Goal: Task Accomplishment & Management: Use online tool/utility

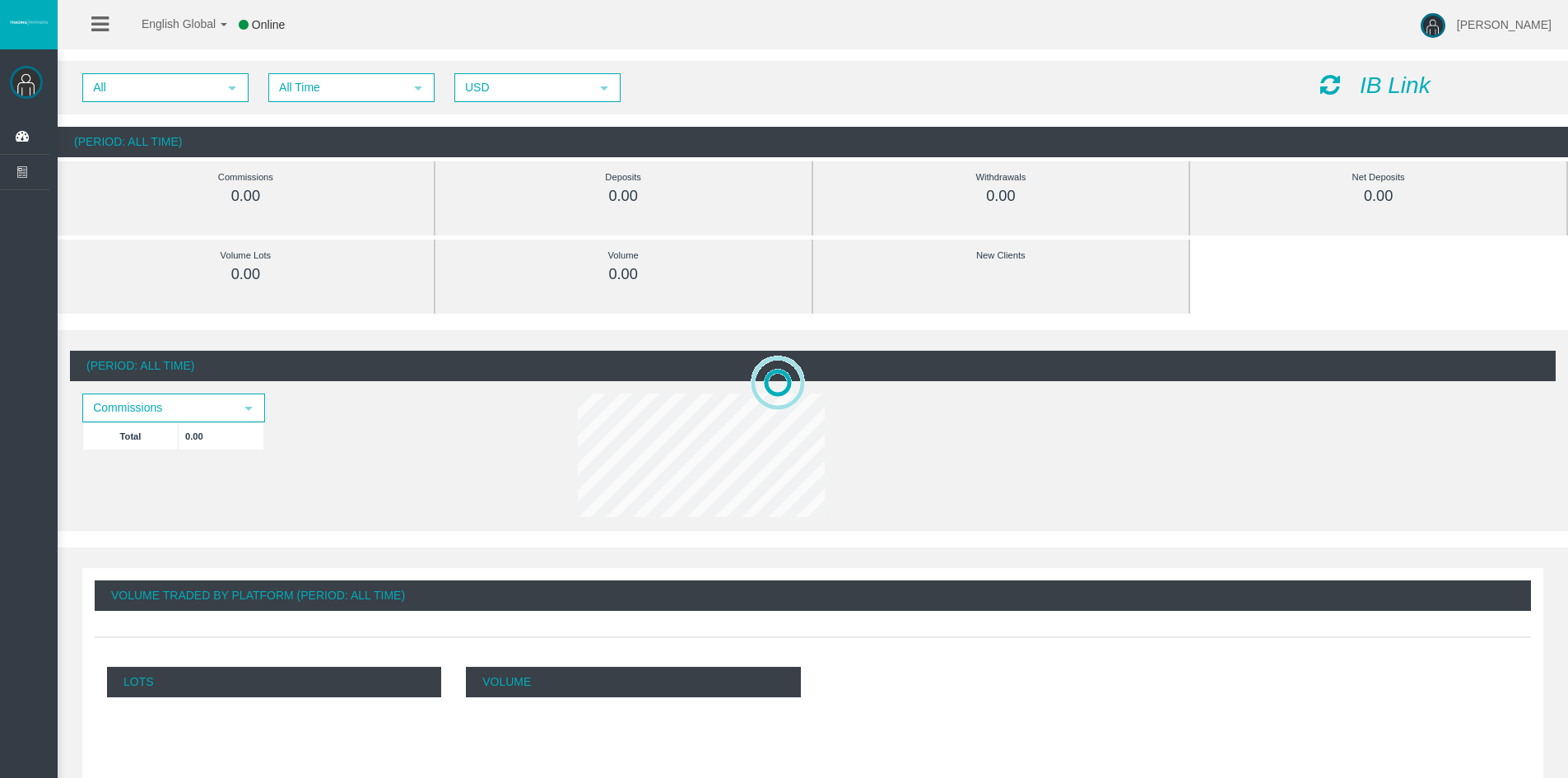
click at [92, 24] on icon at bounding box center [100, 24] width 18 height 21
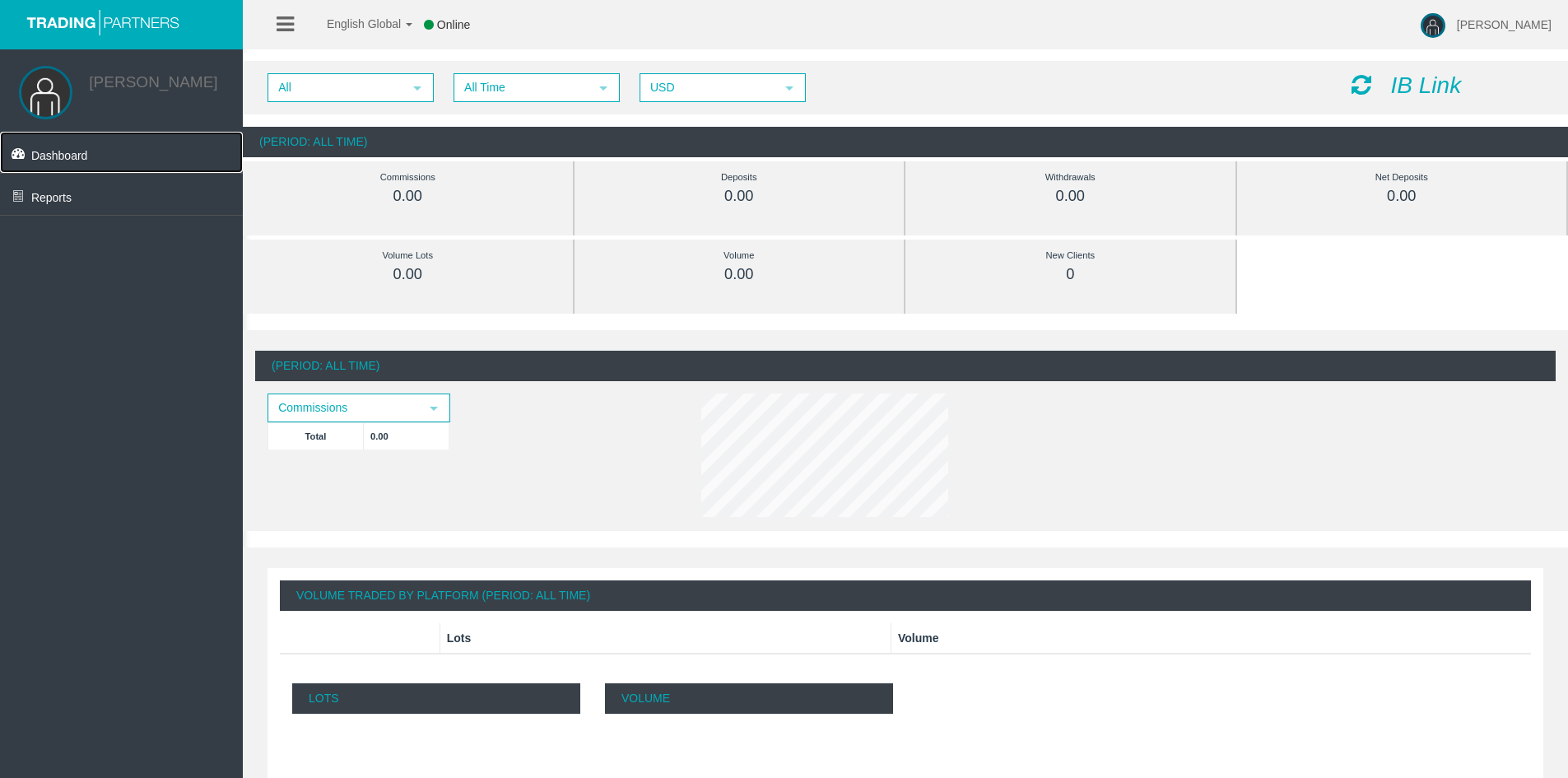
click at [64, 160] on span "Dashboard" at bounding box center [60, 156] width 57 height 13
click at [287, 19] on icon at bounding box center [285, 24] width 18 height 21
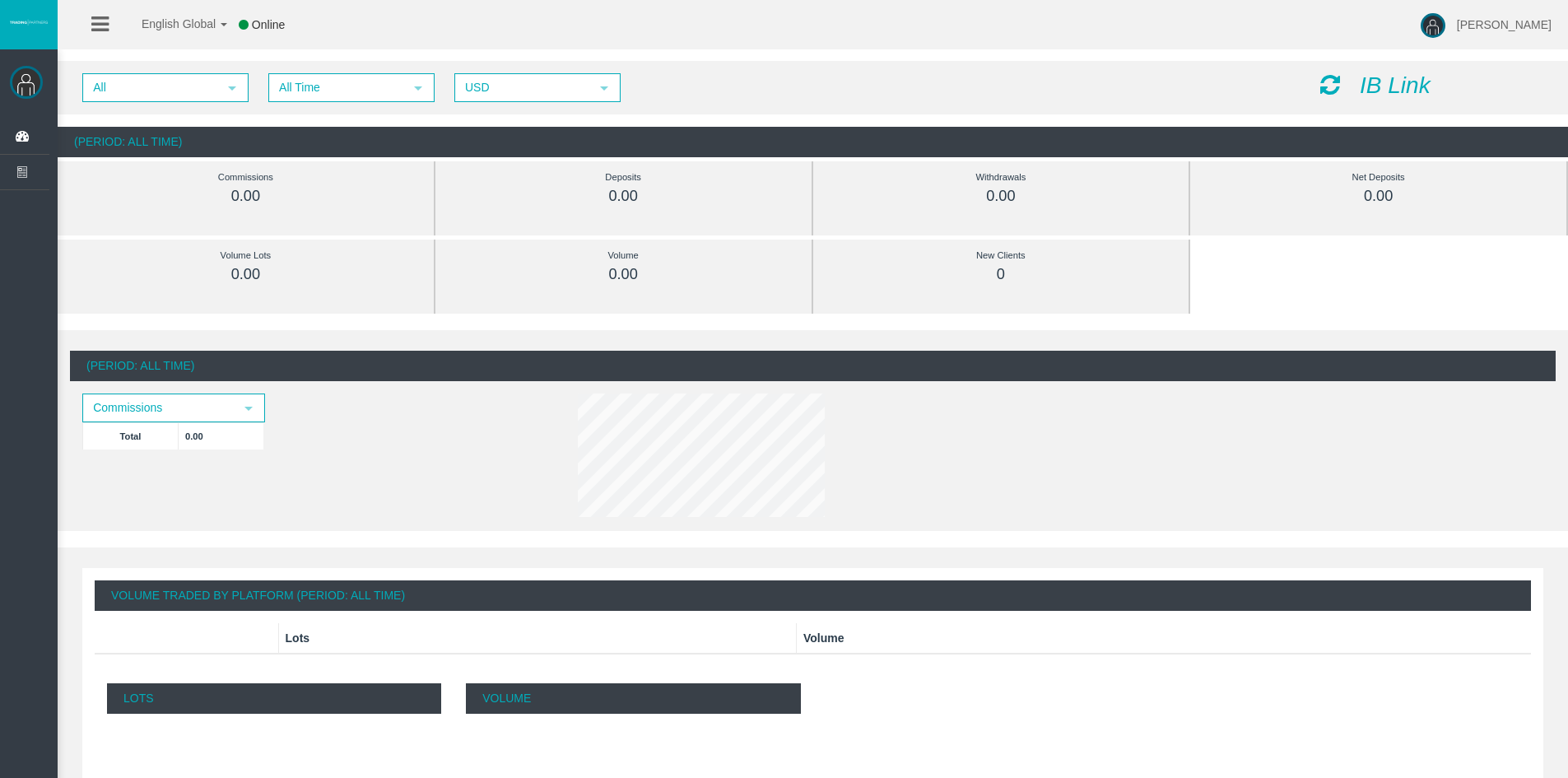
click at [102, 21] on icon at bounding box center [100, 24] width 18 height 21
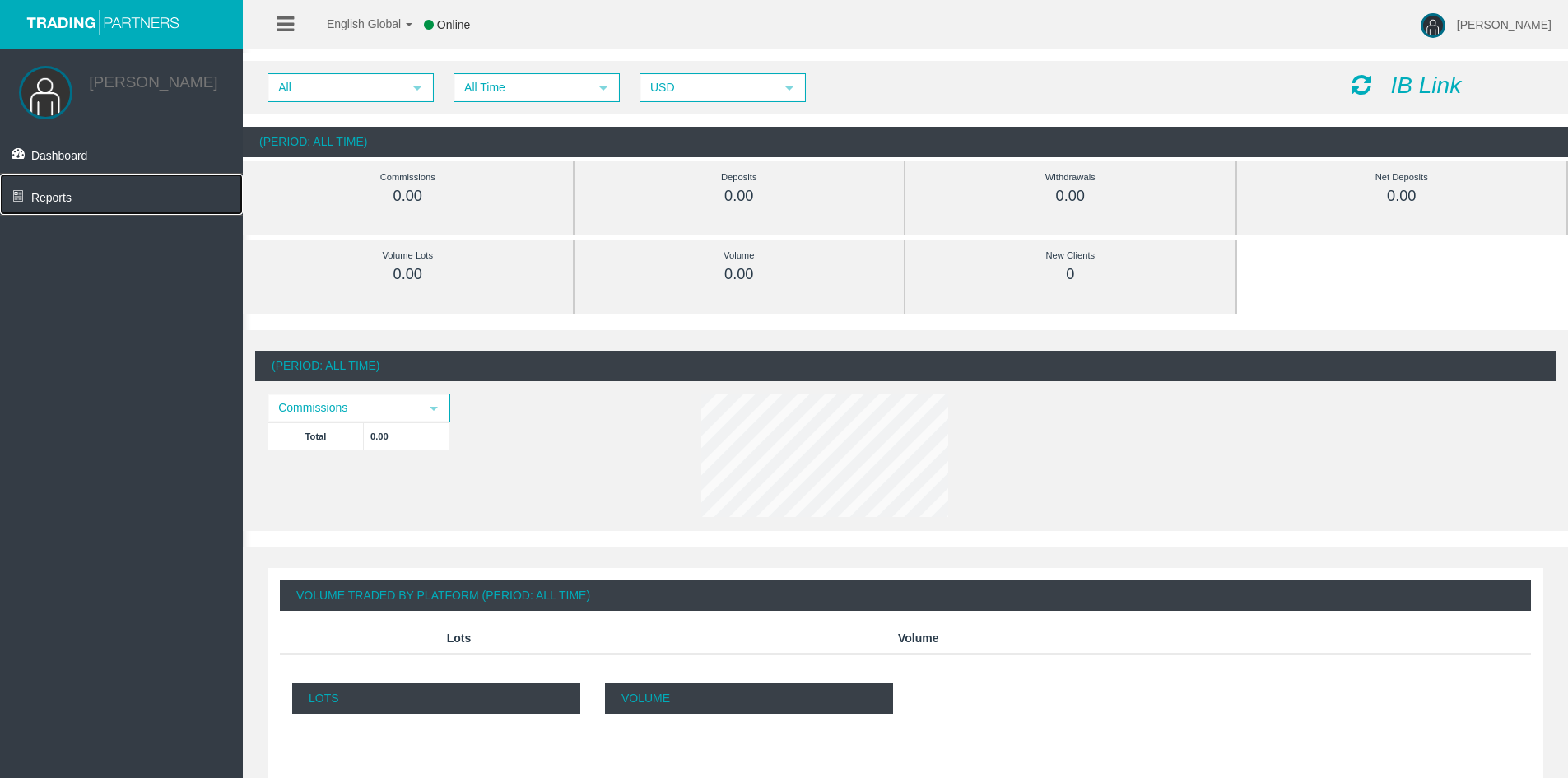
click at [49, 195] on span "Reports" at bounding box center [51, 198] width 40 height 13
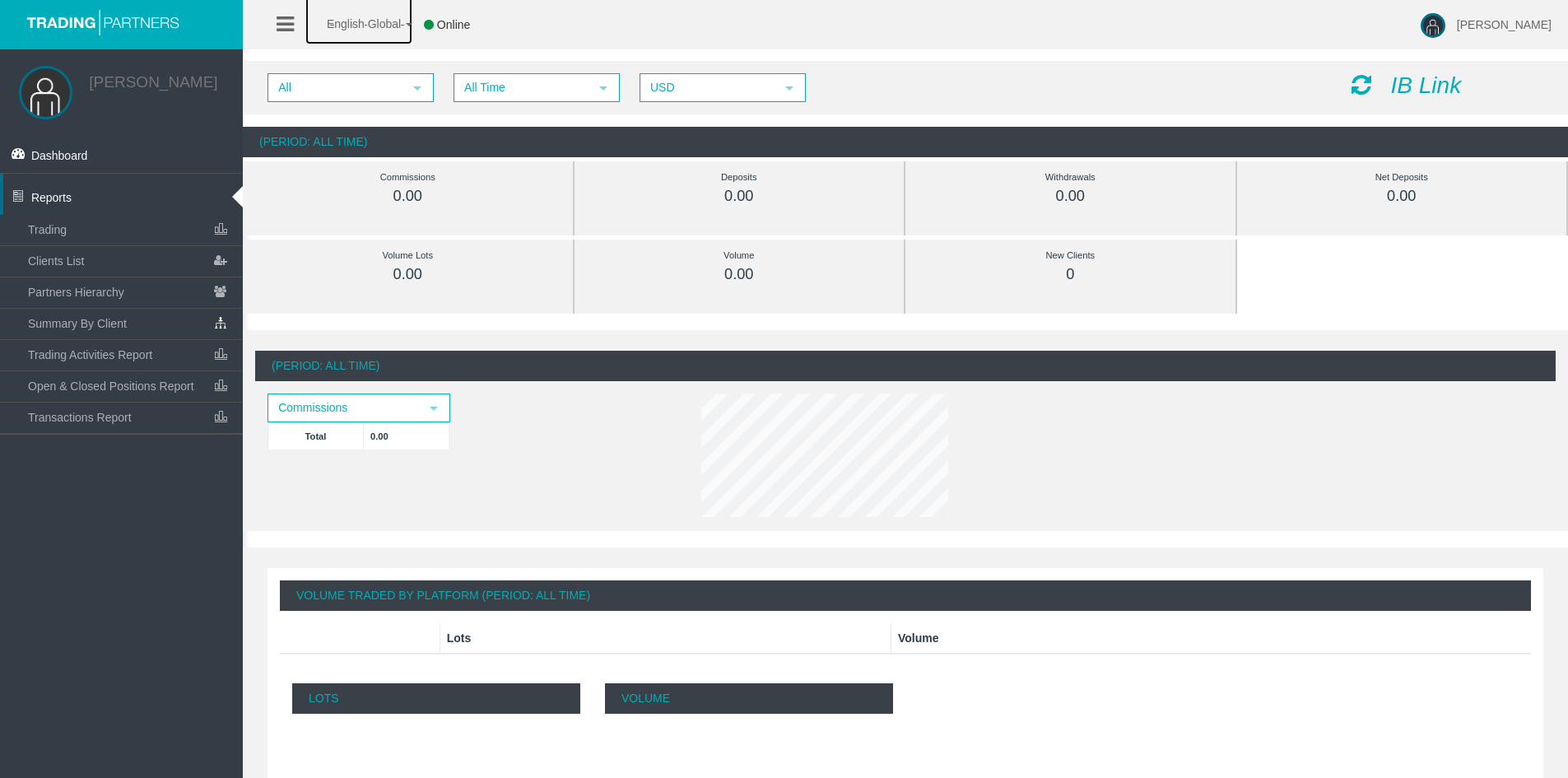
click at [401, 24] on span "English Global" at bounding box center [353, 24] width 96 height 13
click at [100, 260] on link "Clients List" at bounding box center [132, 261] width 222 height 29
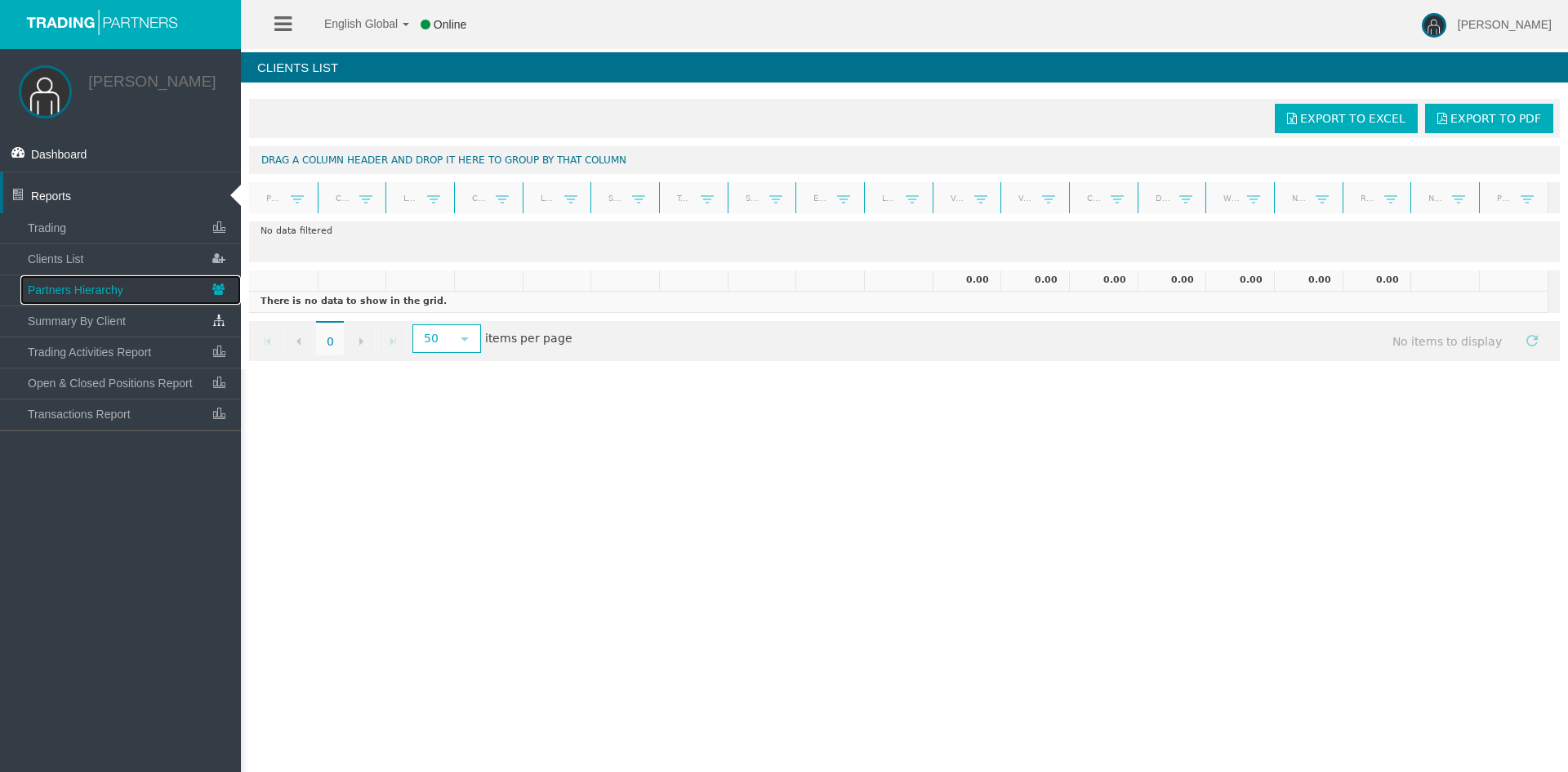
click at [114, 285] on span "Partners Hierarchy" at bounding box center [75, 290] width 96 height 13
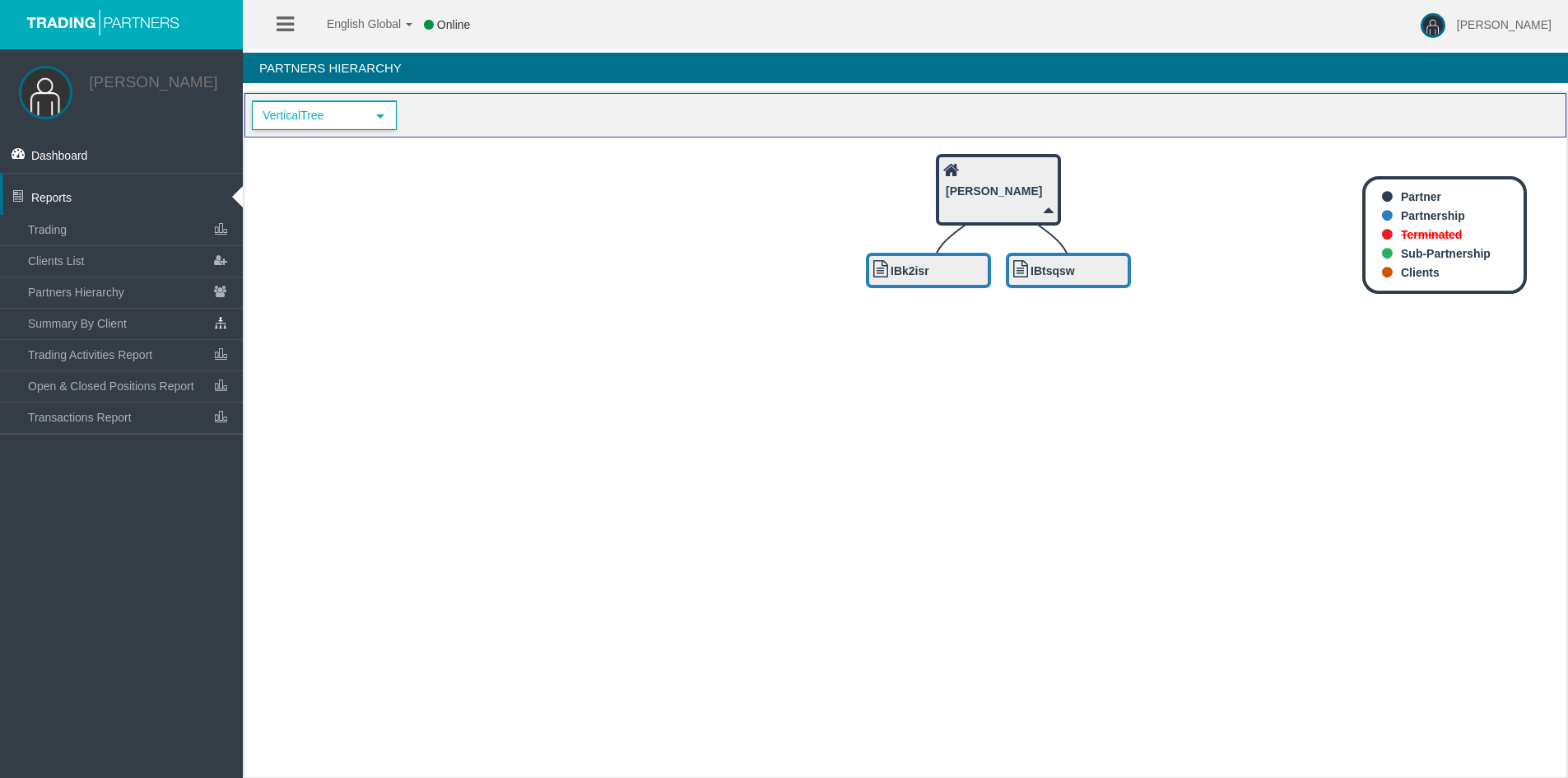
click at [313, 112] on span "VerticalTree" at bounding box center [310, 116] width 112 height 25
click at [313, 112] on span "VerticalTree" at bounding box center [310, 116] width 112 height 25
click at [289, 23] on icon at bounding box center [285, 24] width 18 height 21
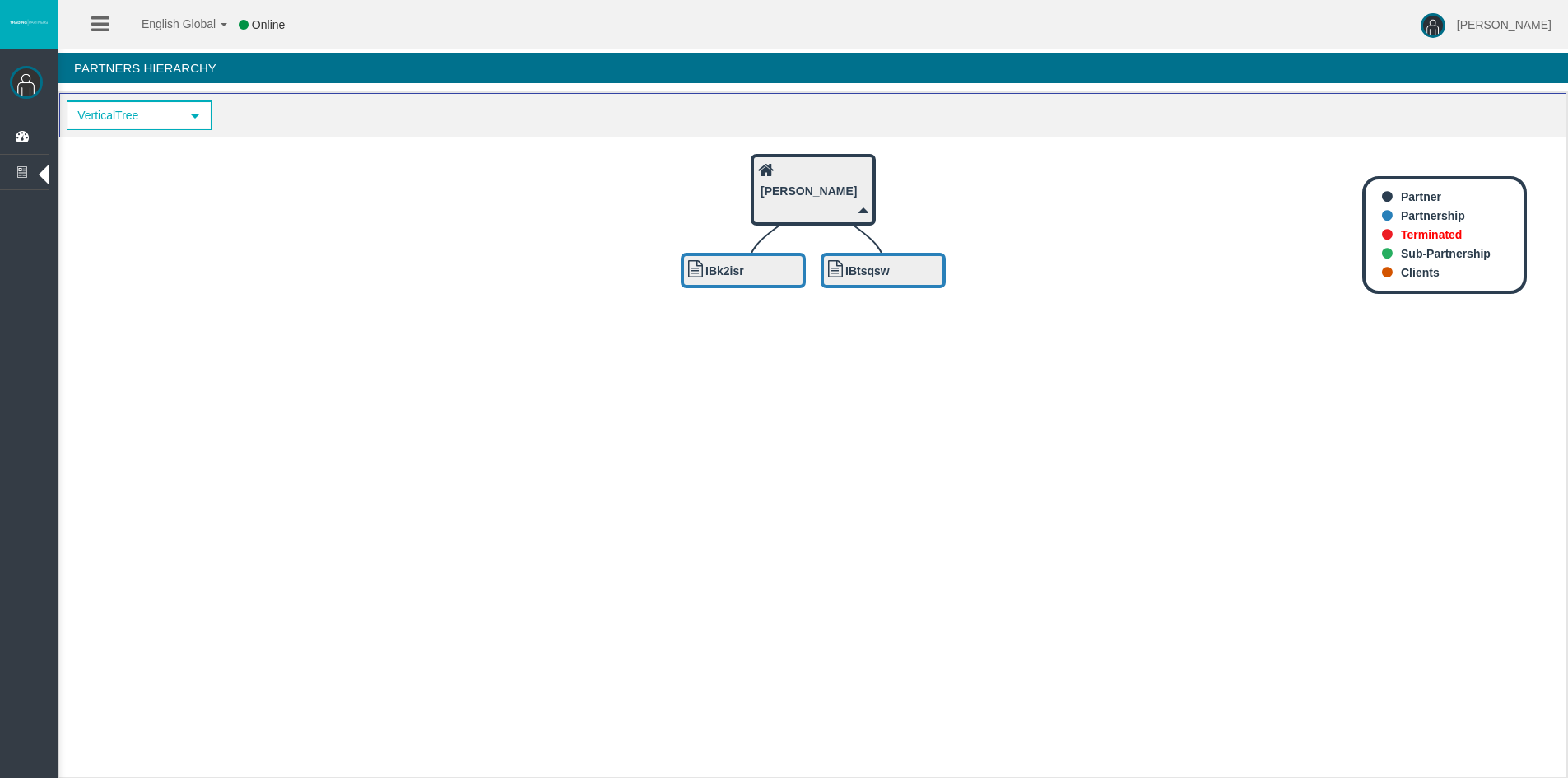
click at [109, 38] on link at bounding box center [100, 24] width 18 height 49
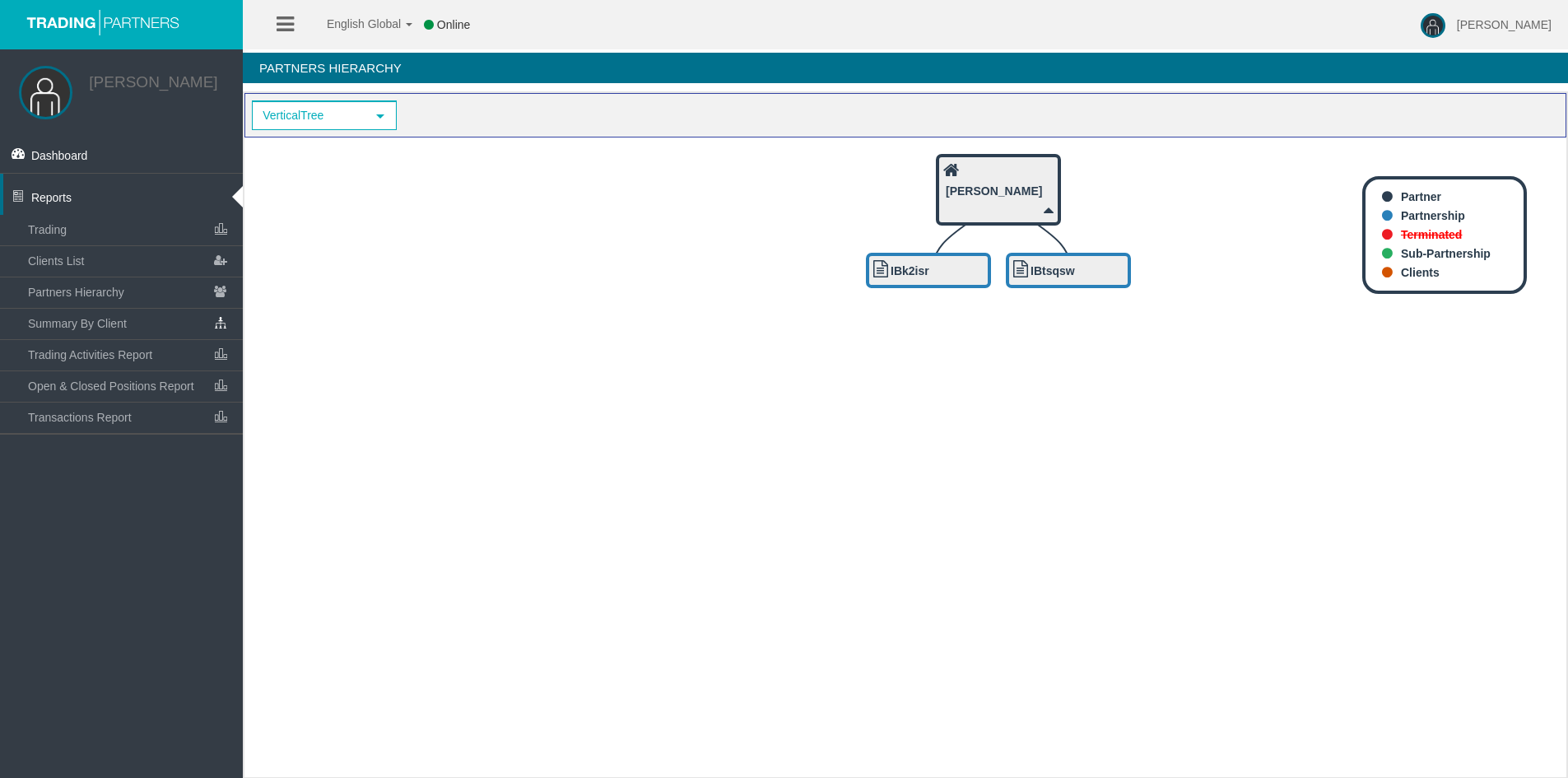
click at [96, 19] on img at bounding box center [103, 22] width 164 height 27
click at [295, 24] on li at bounding box center [285, 24] width 25 height 49
click at [274, 25] on li at bounding box center [285, 24] width 25 height 49
click at [287, 23] on icon at bounding box center [285, 24] width 18 height 21
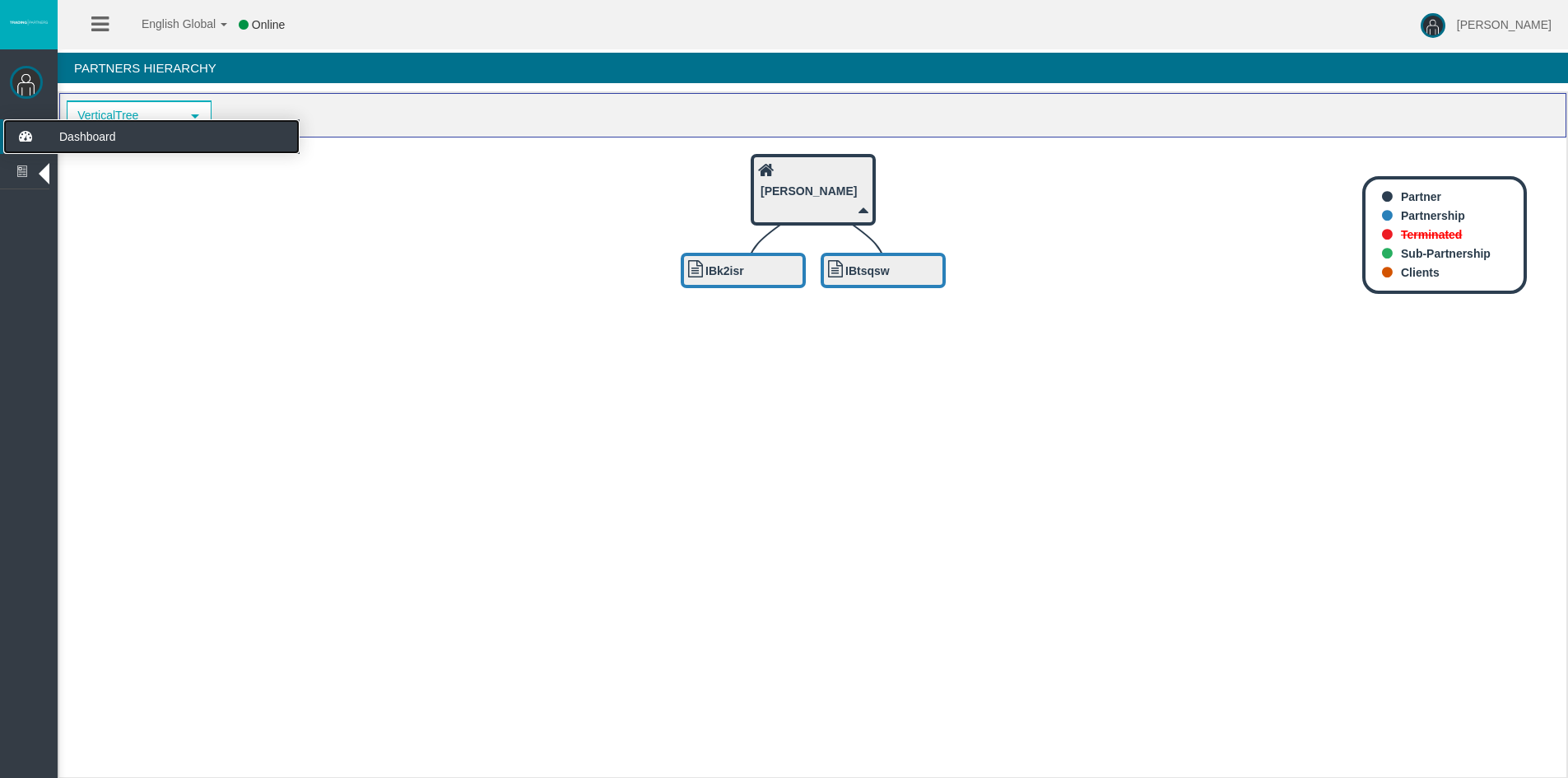
click at [26, 140] on icon at bounding box center [25, 136] width 44 height 34
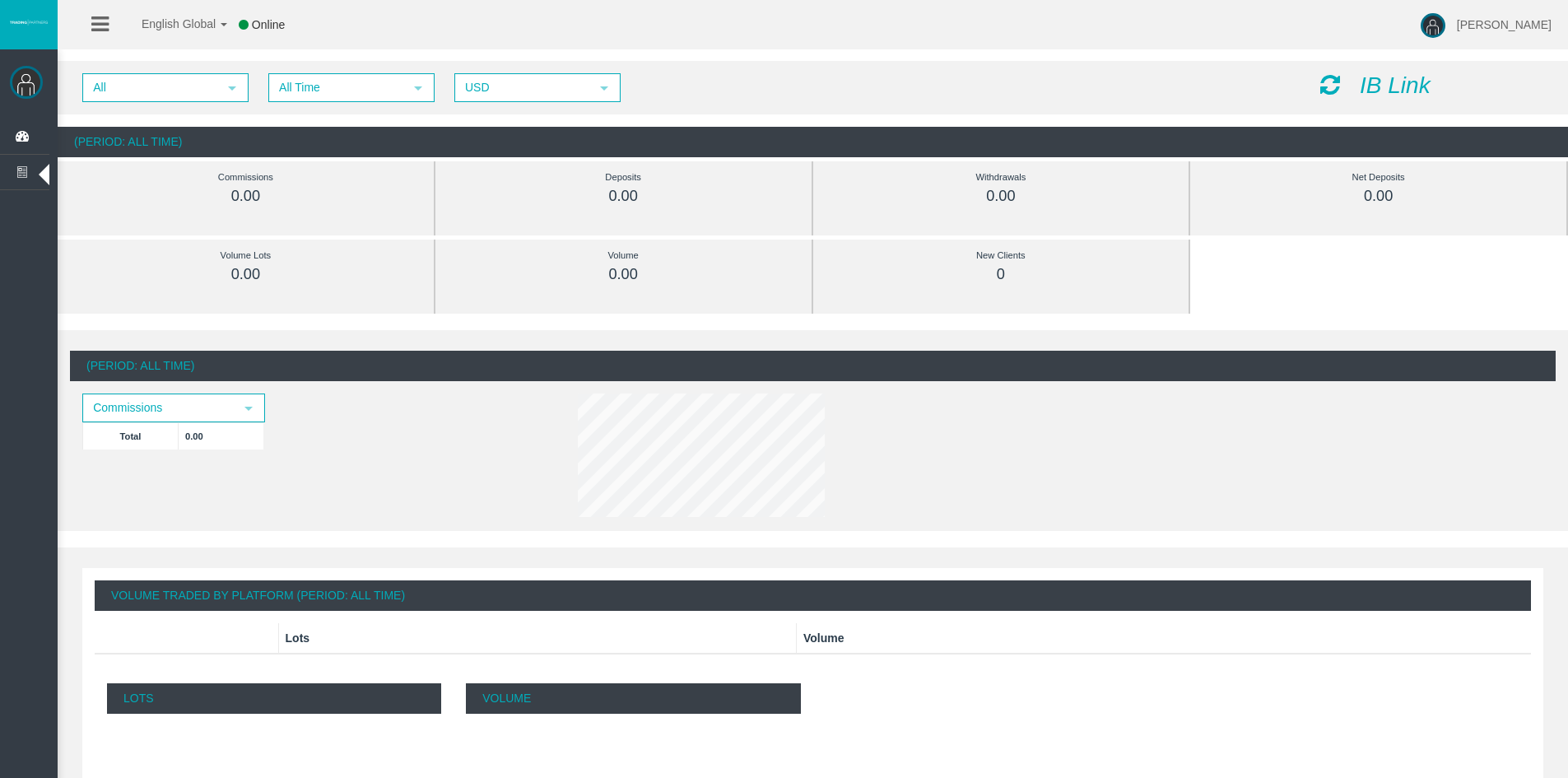
click at [1391, 86] on icon "IB Link" at bounding box center [1395, 85] width 70 height 25
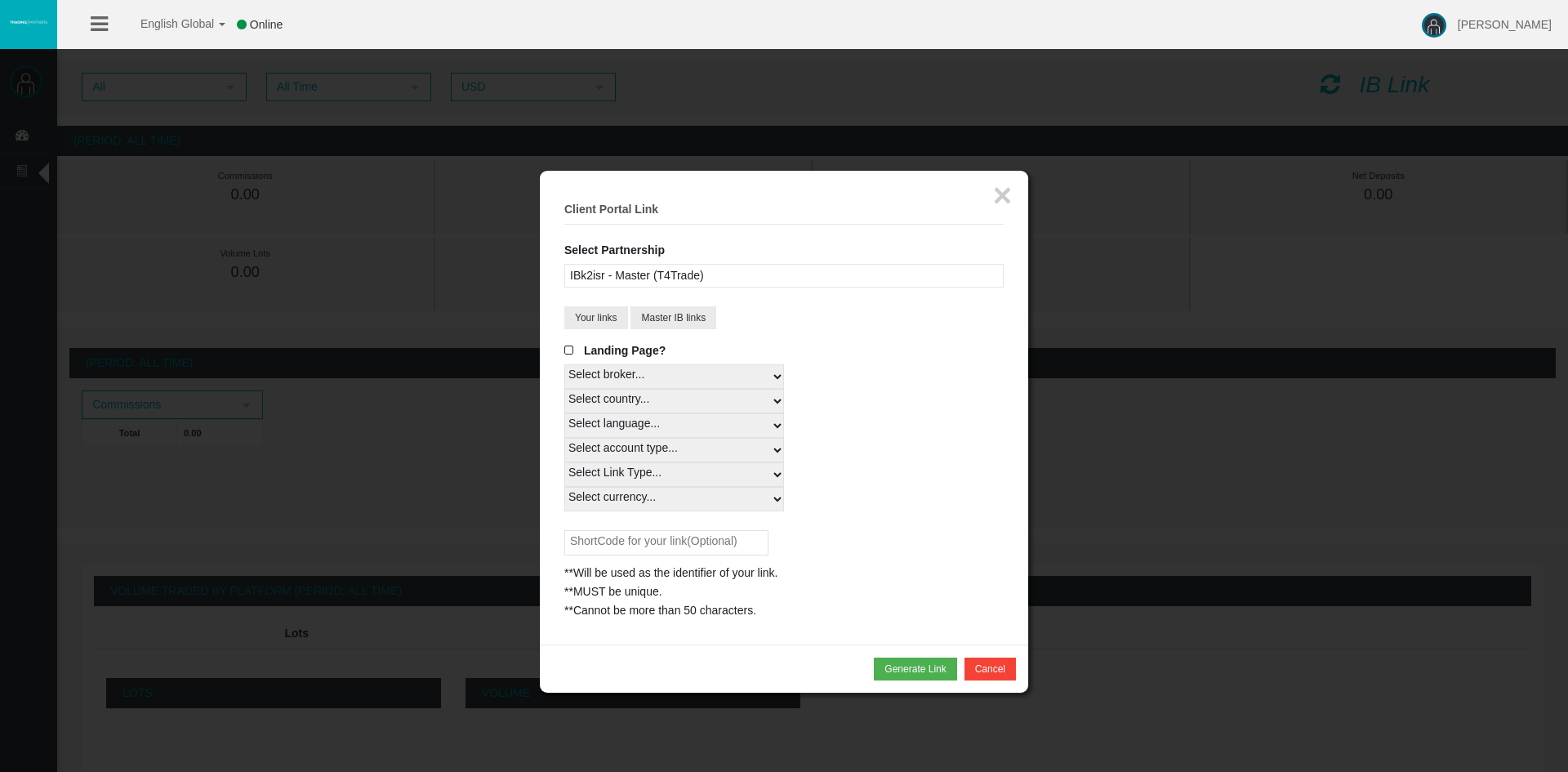
click at [735, 275] on div "IBk2isr - Master (T4Trade)" at bounding box center [784, 275] width 439 height 23
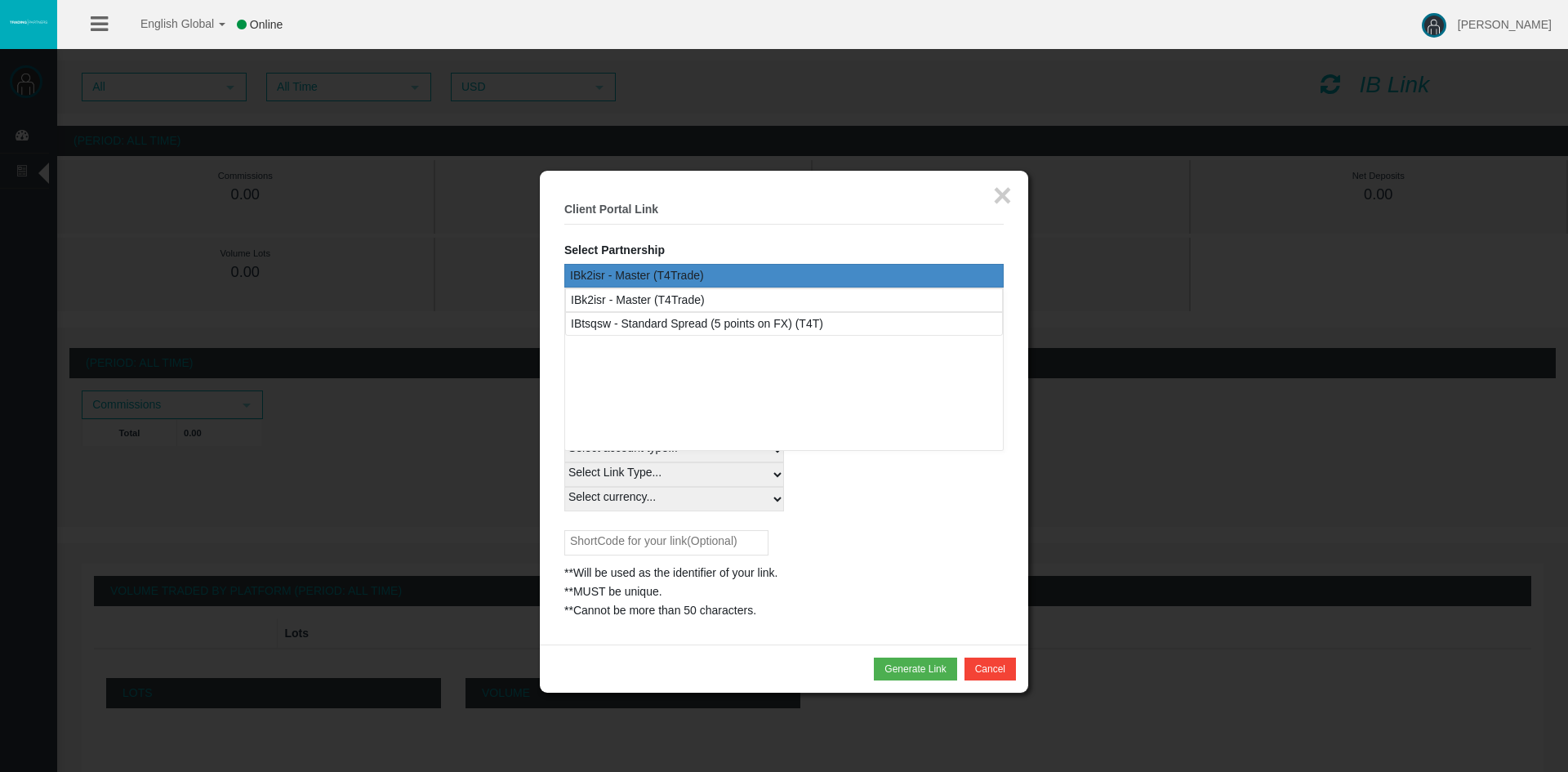
click at [735, 275] on div "IBk2isr - Master (T4Trade)" at bounding box center [784, 275] width 439 height 23
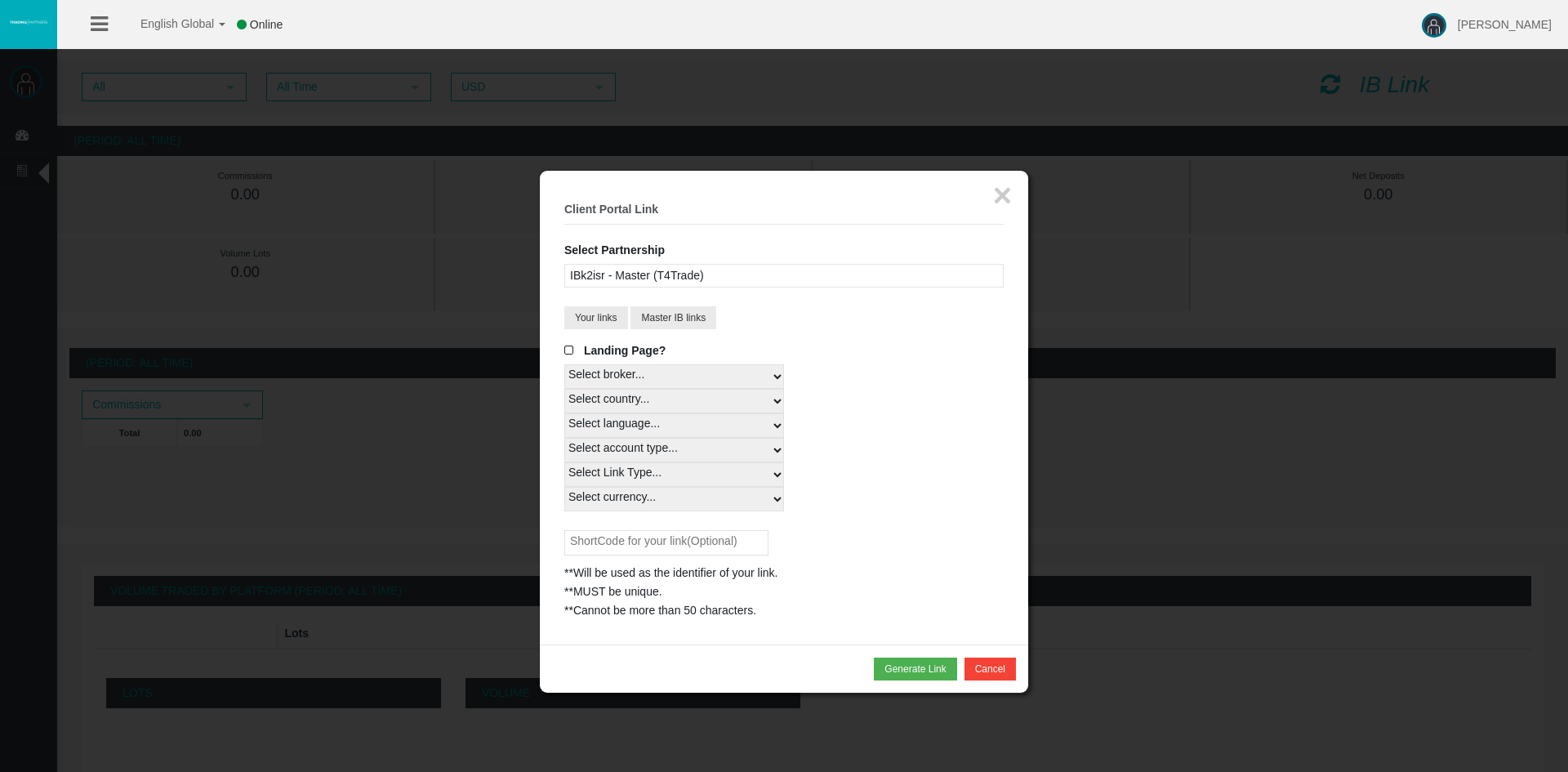
click at [802, 340] on fieldset "× Client Portal Link Select Partnership IBk2isr - Master (T4Trade) IBtsqsw - St…" at bounding box center [784, 408] width 439 height 425
click at [665, 312] on button "Master IB links" at bounding box center [673, 318] width 86 height 23
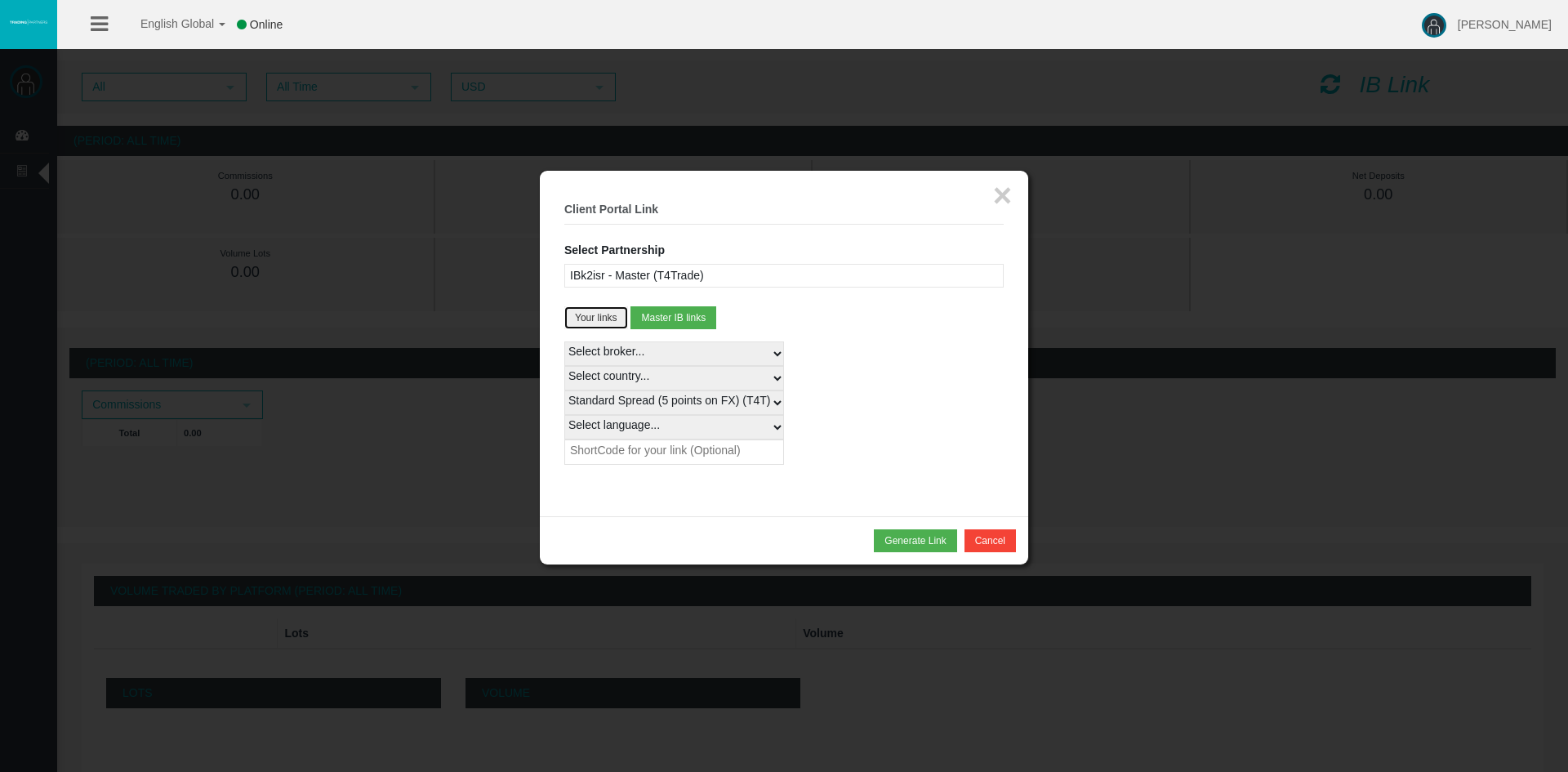
click at [580, 312] on button "Your links" at bounding box center [596, 318] width 64 height 23
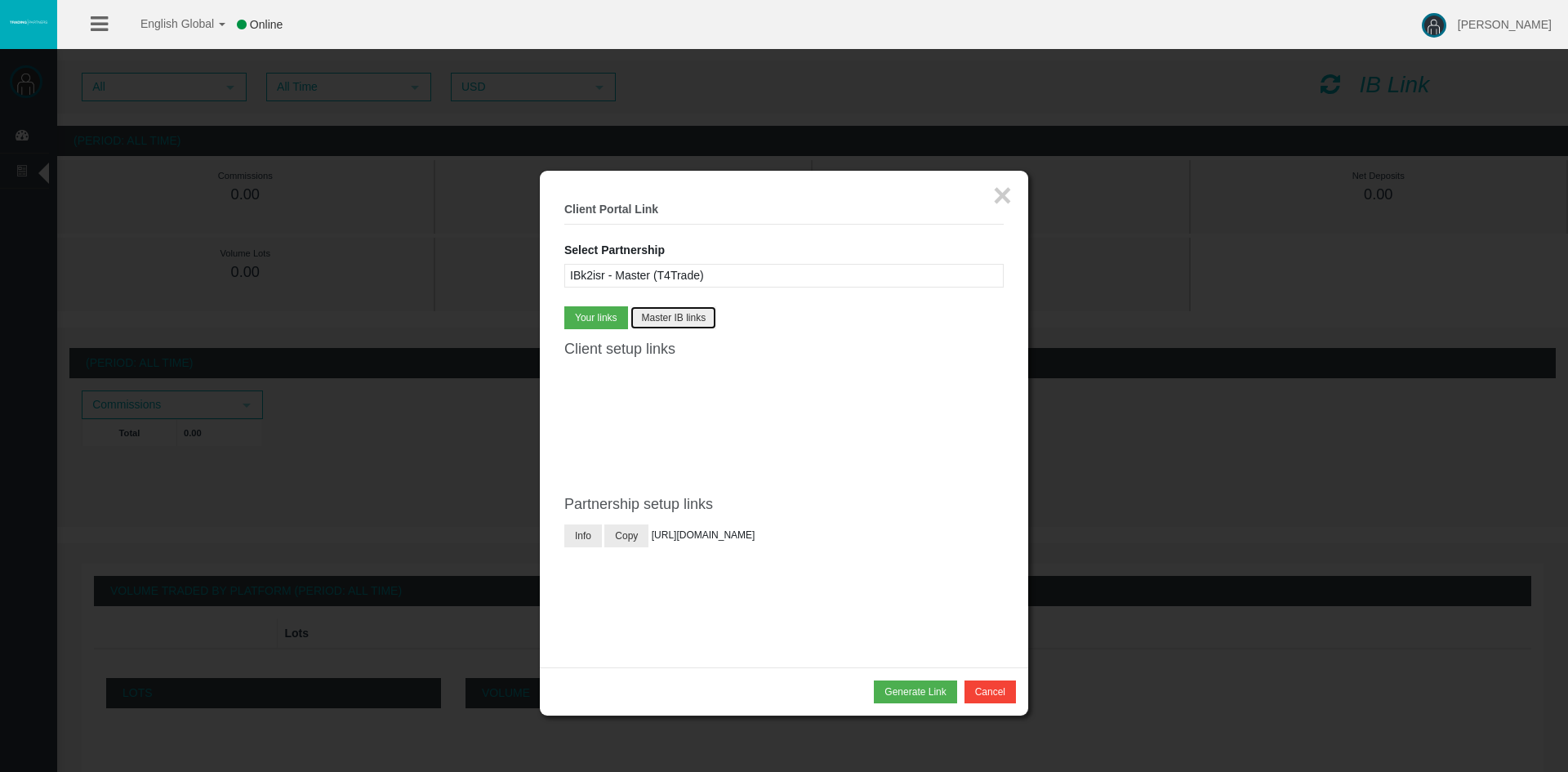
click at [648, 327] on button "Master IB links" at bounding box center [673, 318] width 86 height 23
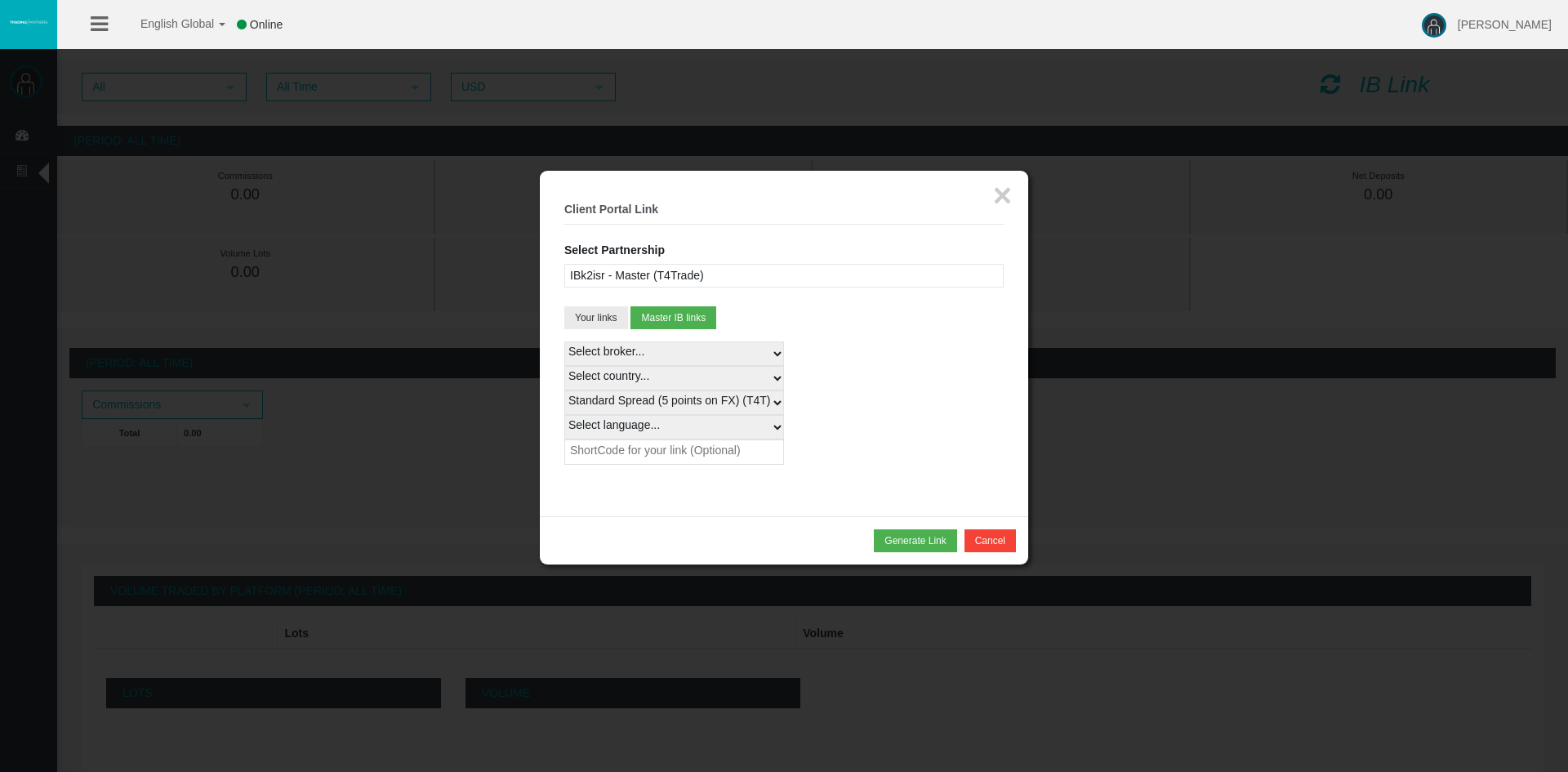
click at [666, 374] on select "Select country... Rest of the World" at bounding box center [674, 378] width 219 height 24
select select
click at [565, 366] on select "Select country... Rest of the World" at bounding box center [674, 378] width 219 height 24
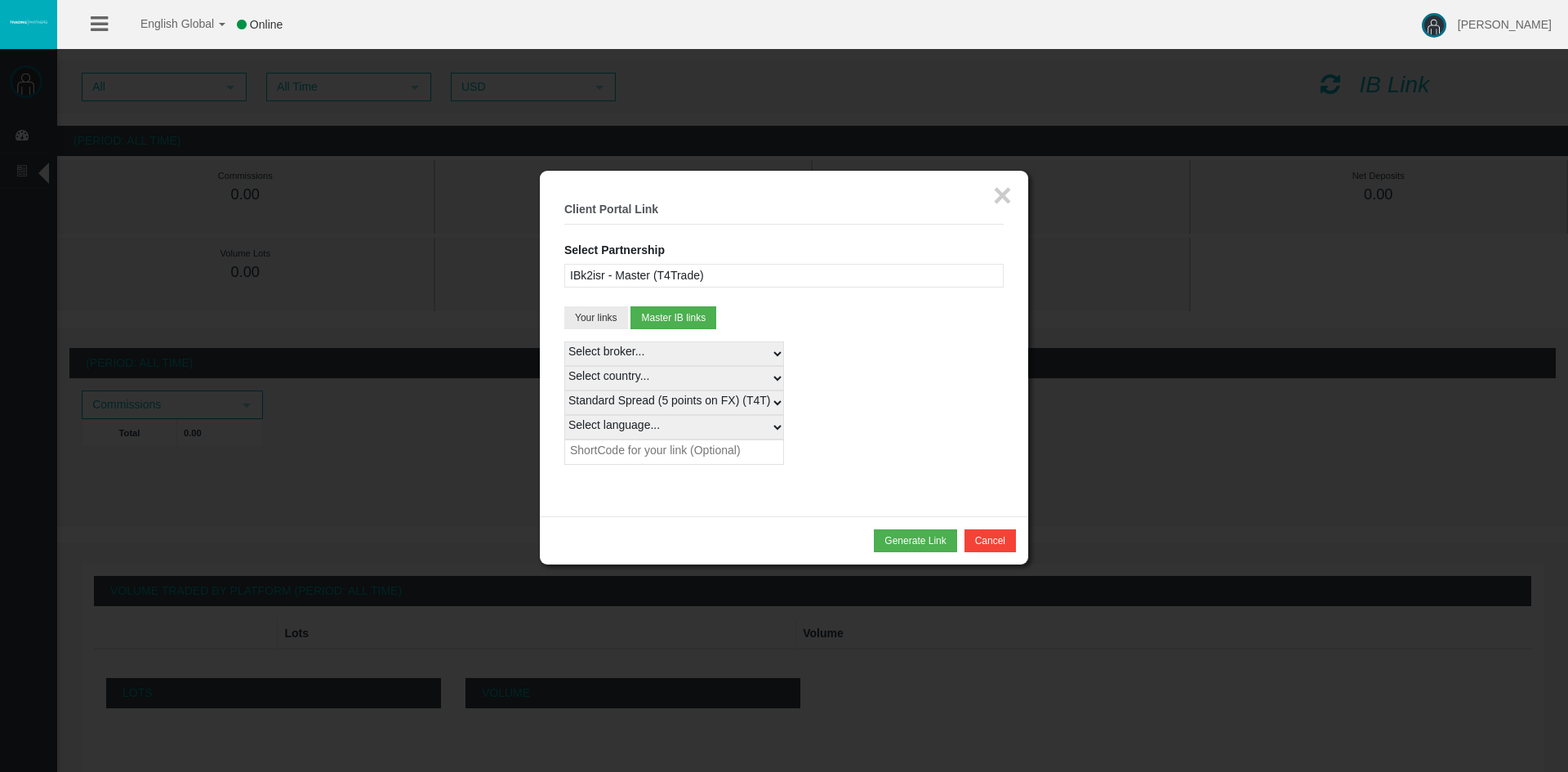
click at [668, 401] on select "Standard Spread (5 points on FX) (T4T) - 100%" at bounding box center [674, 402] width 219 height 24
click at [751, 425] on select "Select language... English Japanese Chinese Portuguese Spanish Czech German Fre…" at bounding box center [674, 427] width 219 height 24
select select
click at [565, 415] on select "Select language... English Japanese Chinese Portuguese Spanish Czech German Fre…" at bounding box center [674, 427] width 219 height 24
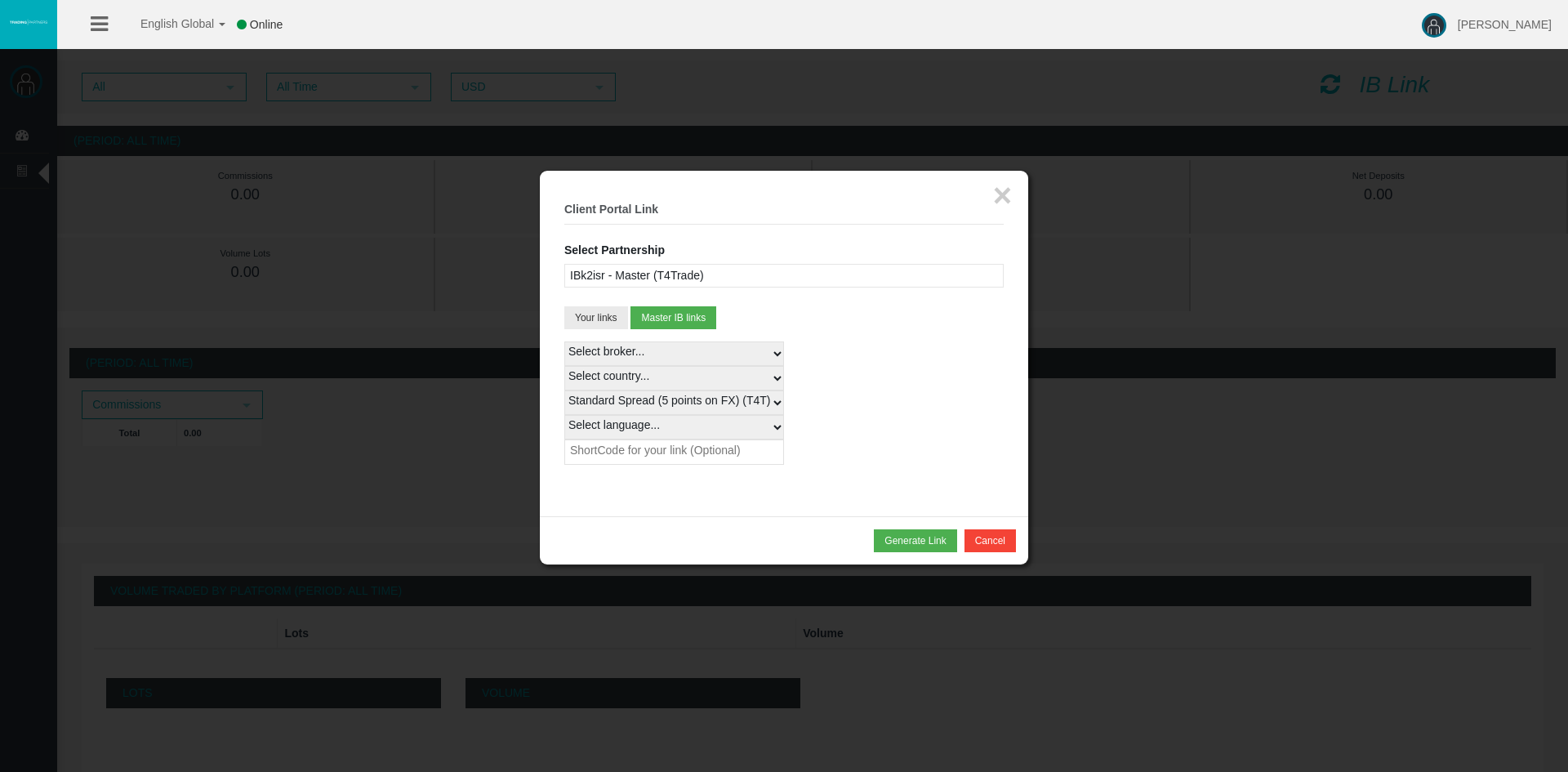
click at [867, 299] on fieldset "× Client Portal Link Select Partnership IBk2isr - Master (T4Trade) IBtsqsw - St…" at bounding box center [784, 344] width 439 height 297
click at [768, 352] on select "Select broker... T4Trade" at bounding box center [674, 354] width 219 height 24
click at [811, 325] on fieldset "× Client Portal Link Select Partnership IBk2isr - Master (T4Trade) IBtsqsw - St…" at bounding box center [784, 344] width 439 height 297
click at [806, 265] on div "IBk2isr - Master (T4Trade)" at bounding box center [784, 275] width 439 height 23
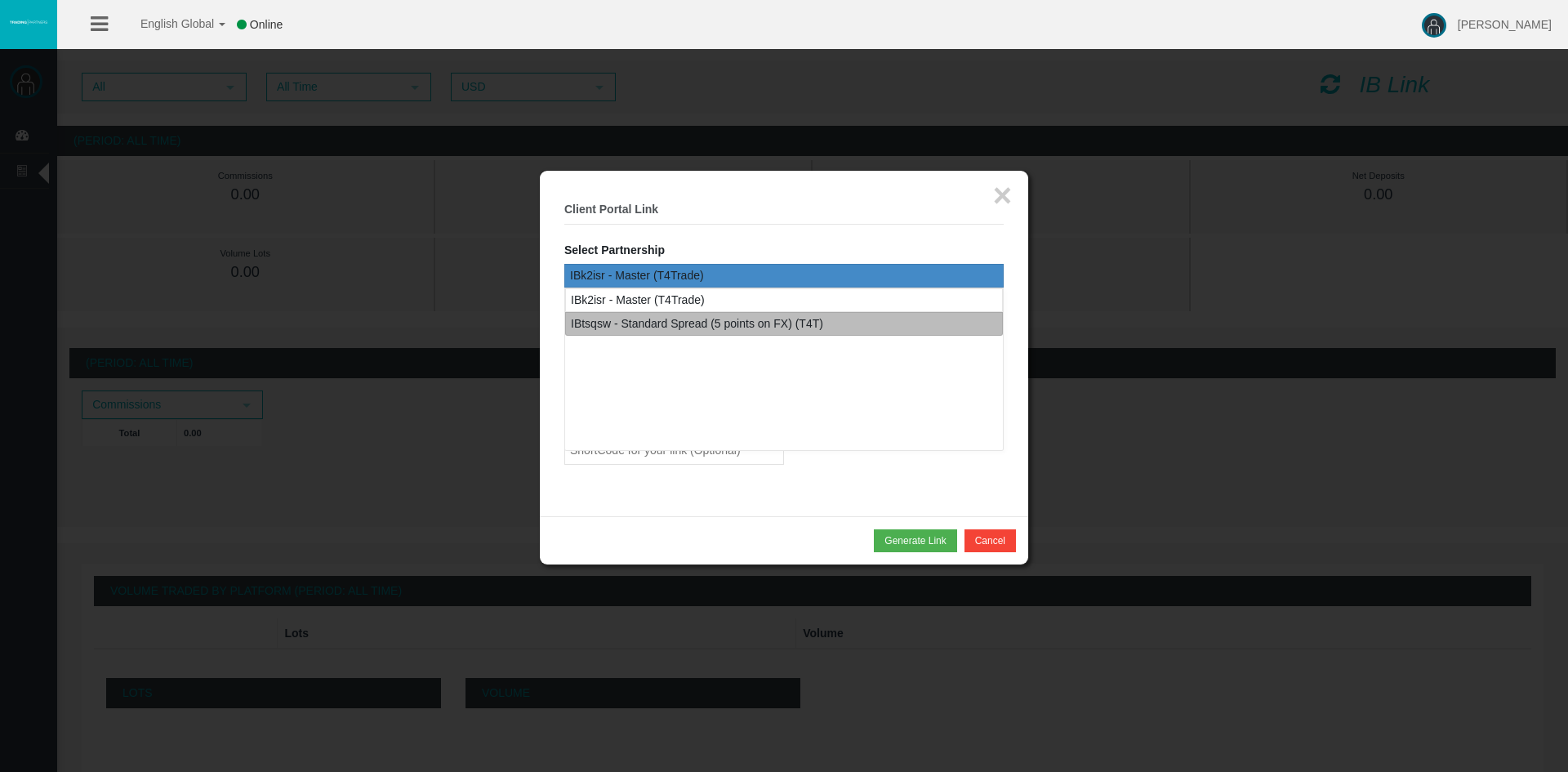
click at [795, 324] on div "IBtsqsw - Standard Spread (5 points on FX) (T4T)" at bounding box center [697, 324] width 252 height 19
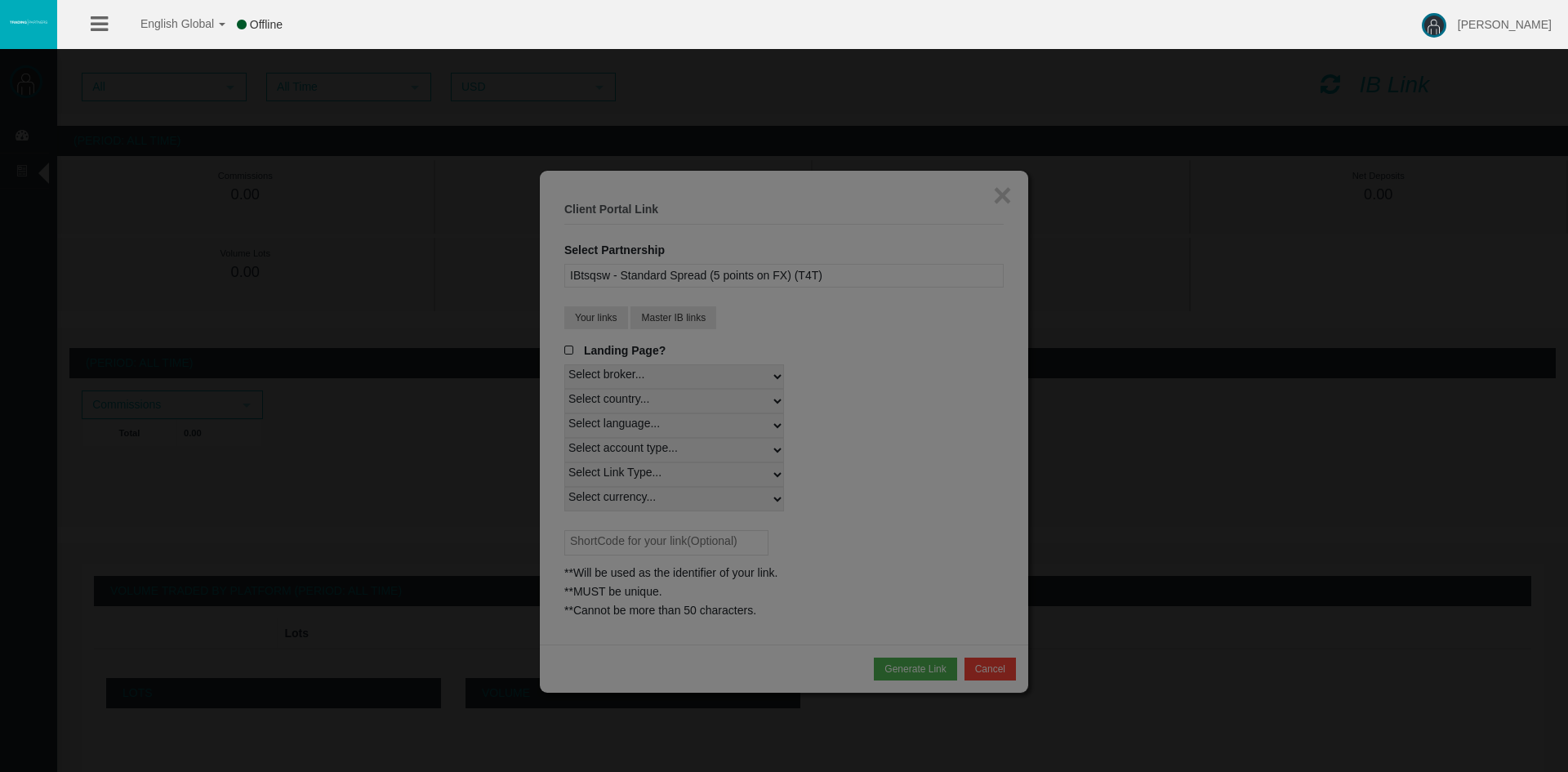
select select
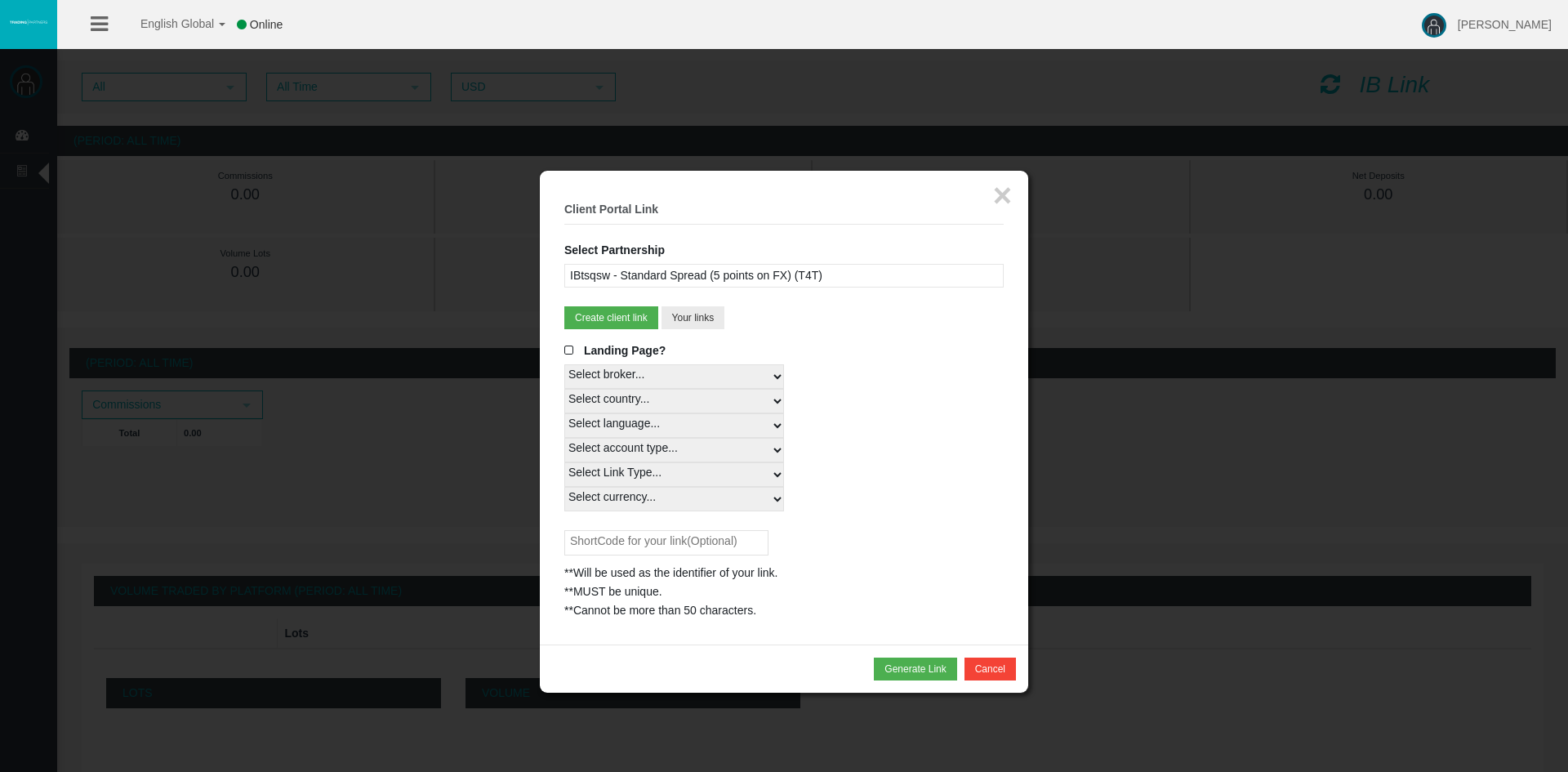
click at [762, 398] on select "Select country... Rest of the World" at bounding box center [674, 401] width 219 height 24
select select
click at [565, 389] on select "Select country... Rest of the World" at bounding box center [674, 401] width 219 height 24
click at [688, 429] on select "Select language... English Japanese Chinese Portuguese Spanish Czech German Fre…" at bounding box center [674, 425] width 219 height 24
select select
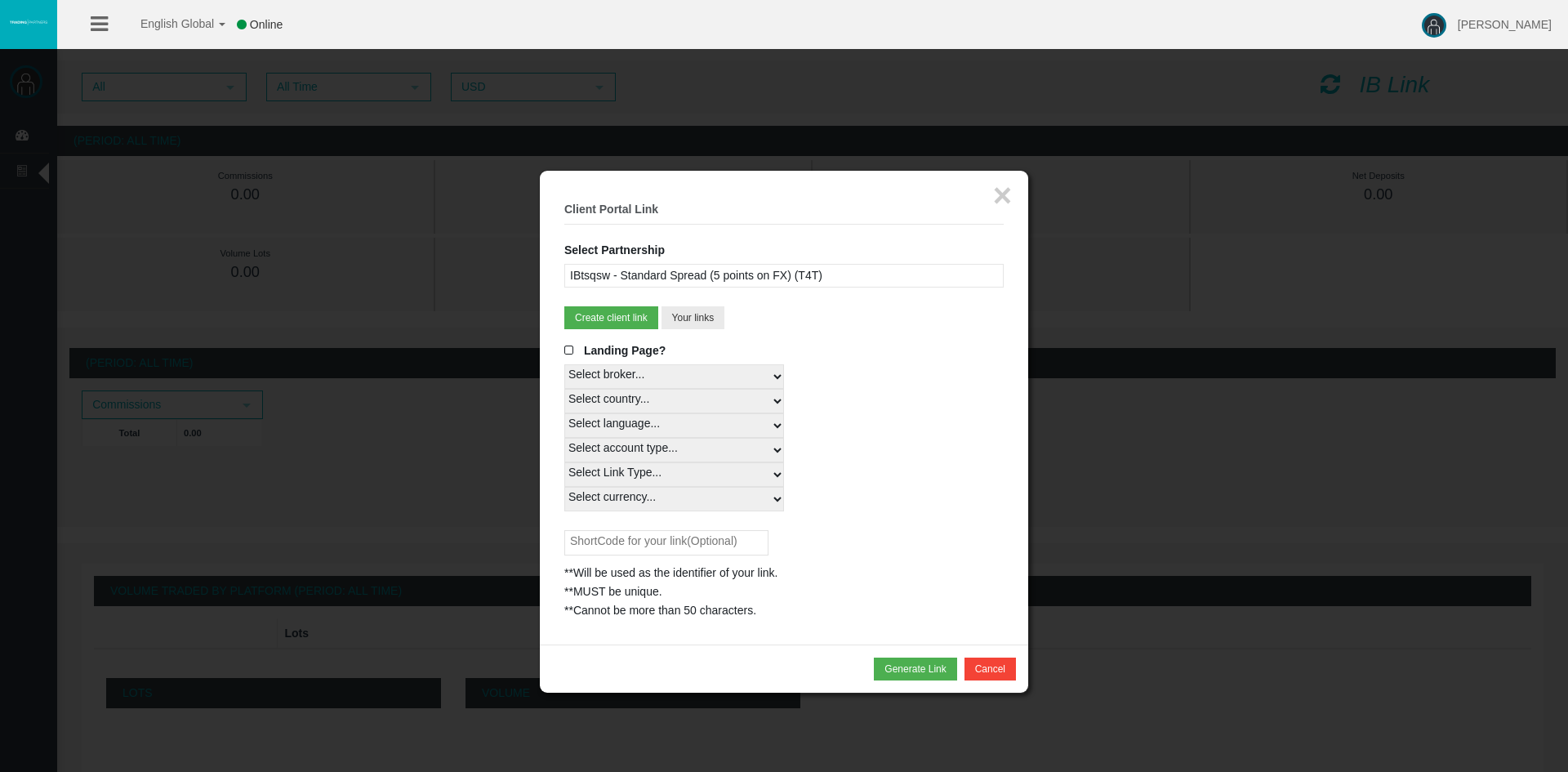
click at [565, 413] on select "Select language... English Japanese Chinese Portuguese Spanish Czech German Fre…" at bounding box center [674, 425] width 219 height 24
click at [859, 335] on fieldset "× Client Portal Link Select Partnership IBk2isr - Master (T4Trade) IBtsqsw - St…" at bounding box center [784, 408] width 439 height 425
click at [729, 459] on select "Select account type... All Platforms MT4 LiveFloatingSpreadAccount" at bounding box center [674, 449] width 219 height 24
select select
click at [565, 438] on select "Select account type... All Platforms MT4 LiveFloatingSpreadAccount" at bounding box center [674, 449] width 219 height 24
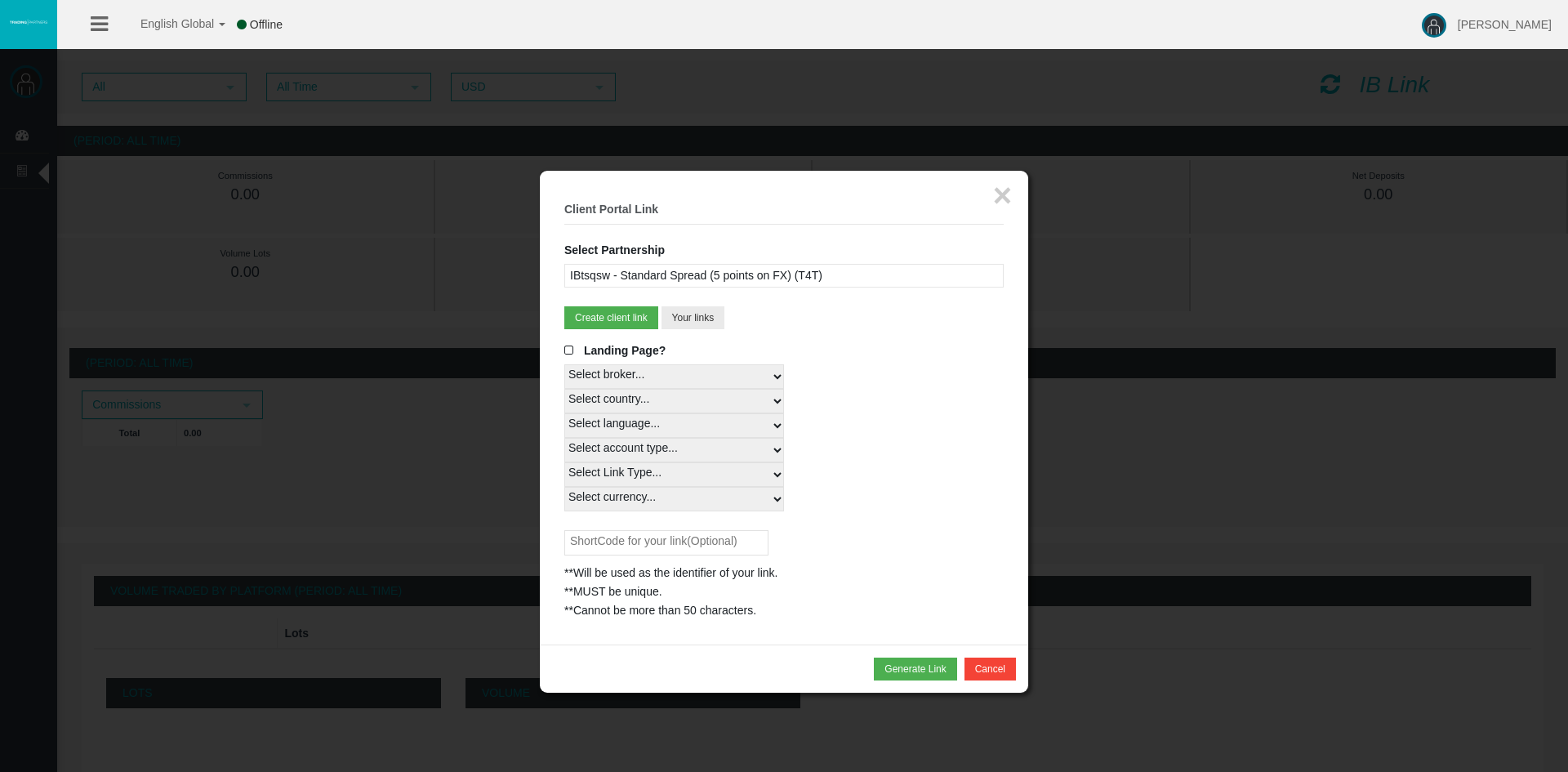
click at [706, 476] on select "Select Link Type... Real" at bounding box center [674, 474] width 219 height 24
select select "Real"
click at [565, 463] on select "Select Link Type... Real" at bounding box center [674, 474] width 219 height 24
click at [689, 499] on select "Select currency... All Currencies EUR GBP USD" at bounding box center [674, 498] width 219 height 24
select select "All Currencies"
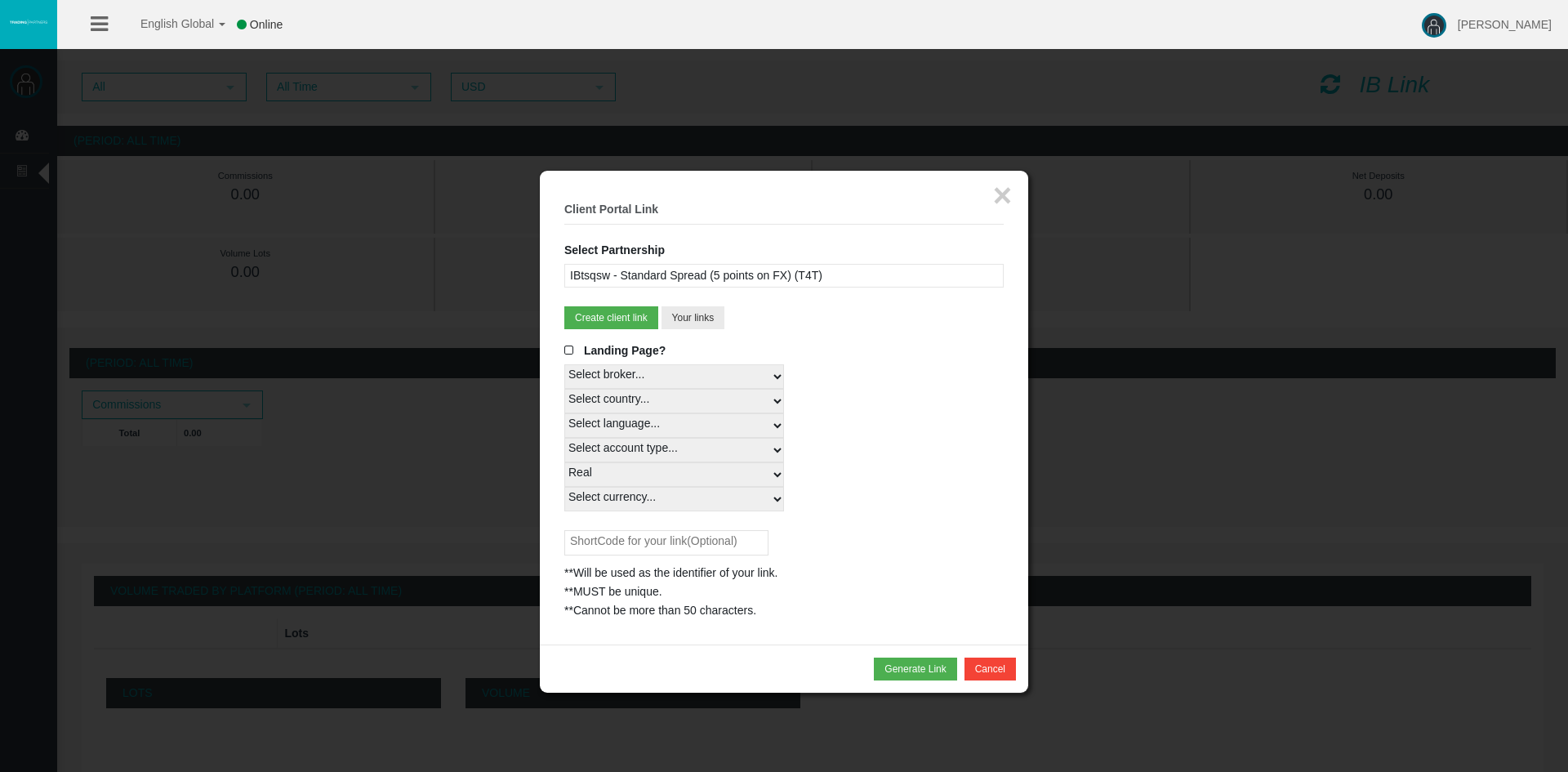
click at [565, 487] on select "Select currency... All Currencies EUR GBP USD" at bounding box center [674, 498] width 219 height 24
click at [870, 419] on div "Select language... English Japanese Chinese Portuguese Spanish Czech German Fre…" at bounding box center [784, 425] width 439 height 24
click at [569, 347] on span at bounding box center [573, 350] width 17 height 12
click at [0, 0] on input "Landing Page?" at bounding box center [0, 0] width 0 height 0
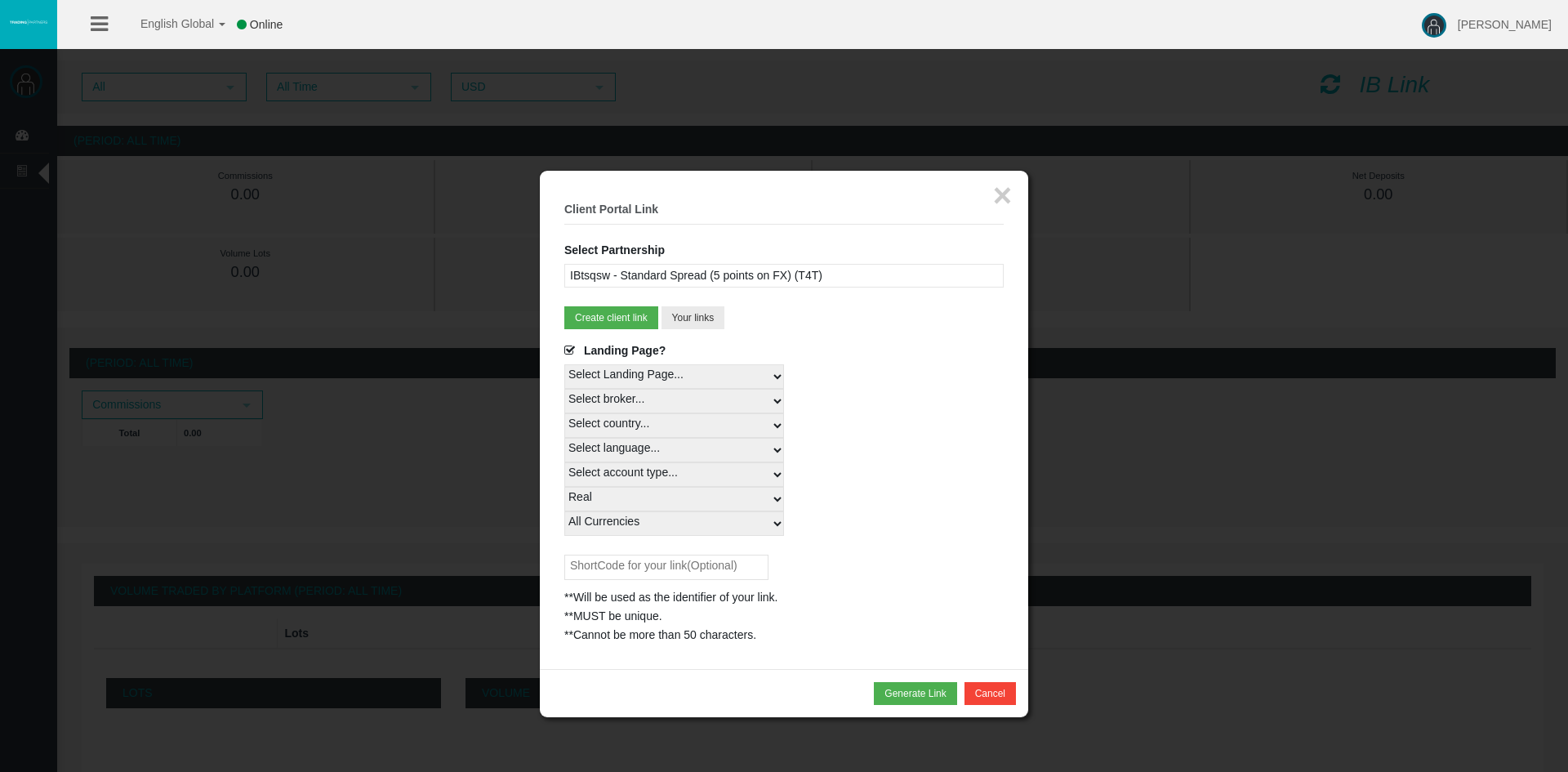
click at [621, 366] on select "Select Landing Page..." at bounding box center [674, 376] width 219 height 24
click at [571, 345] on span at bounding box center [573, 350] width 17 height 12
click at [0, 0] on input "Landing Page?" at bounding box center [0, 0] width 0 height 0
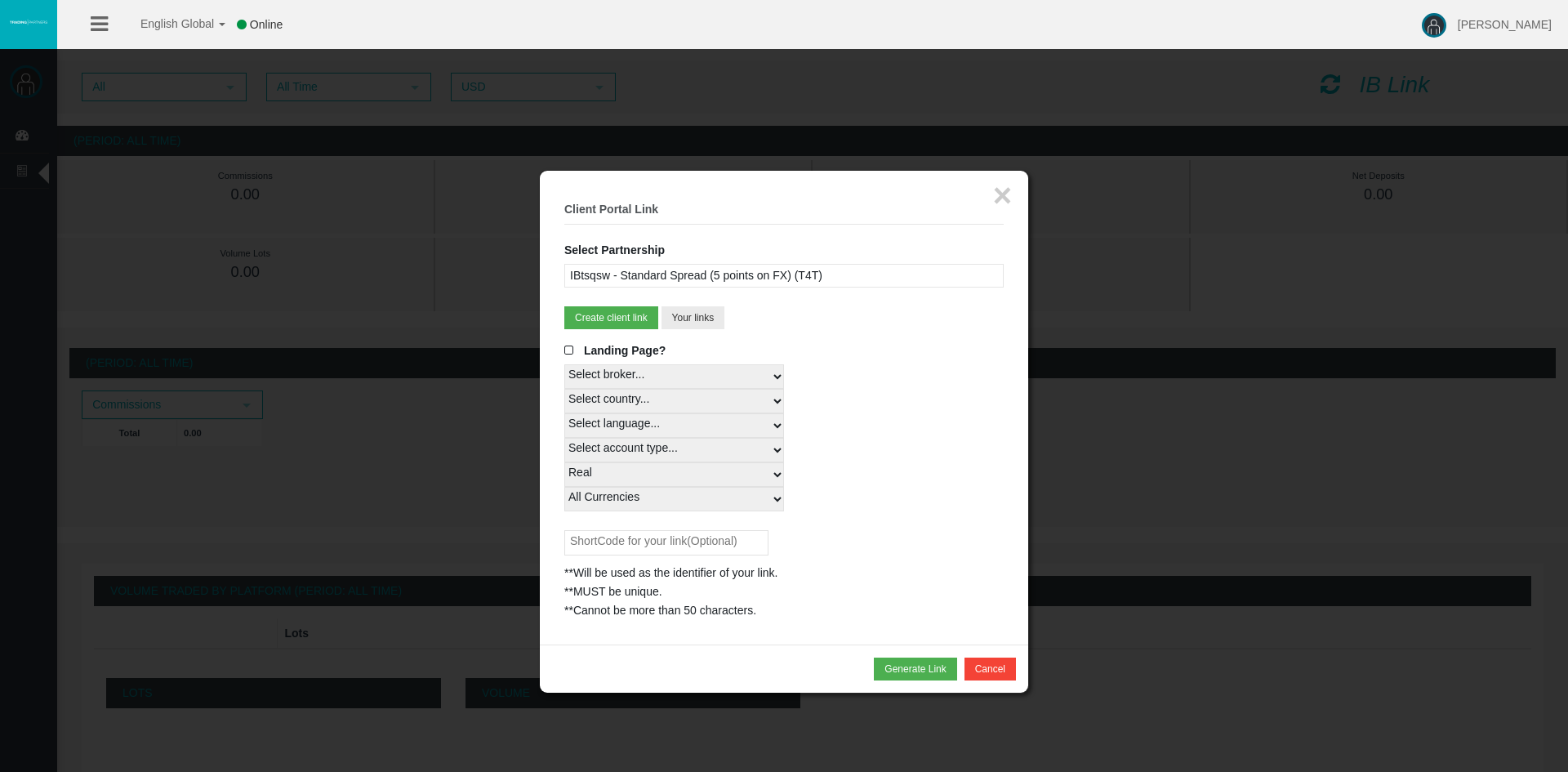
click at [746, 475] on select "Select Link Type... Real" at bounding box center [674, 474] width 219 height 24
click at [855, 372] on div "Select broker... T4Trade" at bounding box center [784, 376] width 439 height 24
click at [678, 542] on input "text" at bounding box center [667, 542] width 205 height 25
click at [894, 671] on button "Generate Link" at bounding box center [915, 670] width 82 height 23
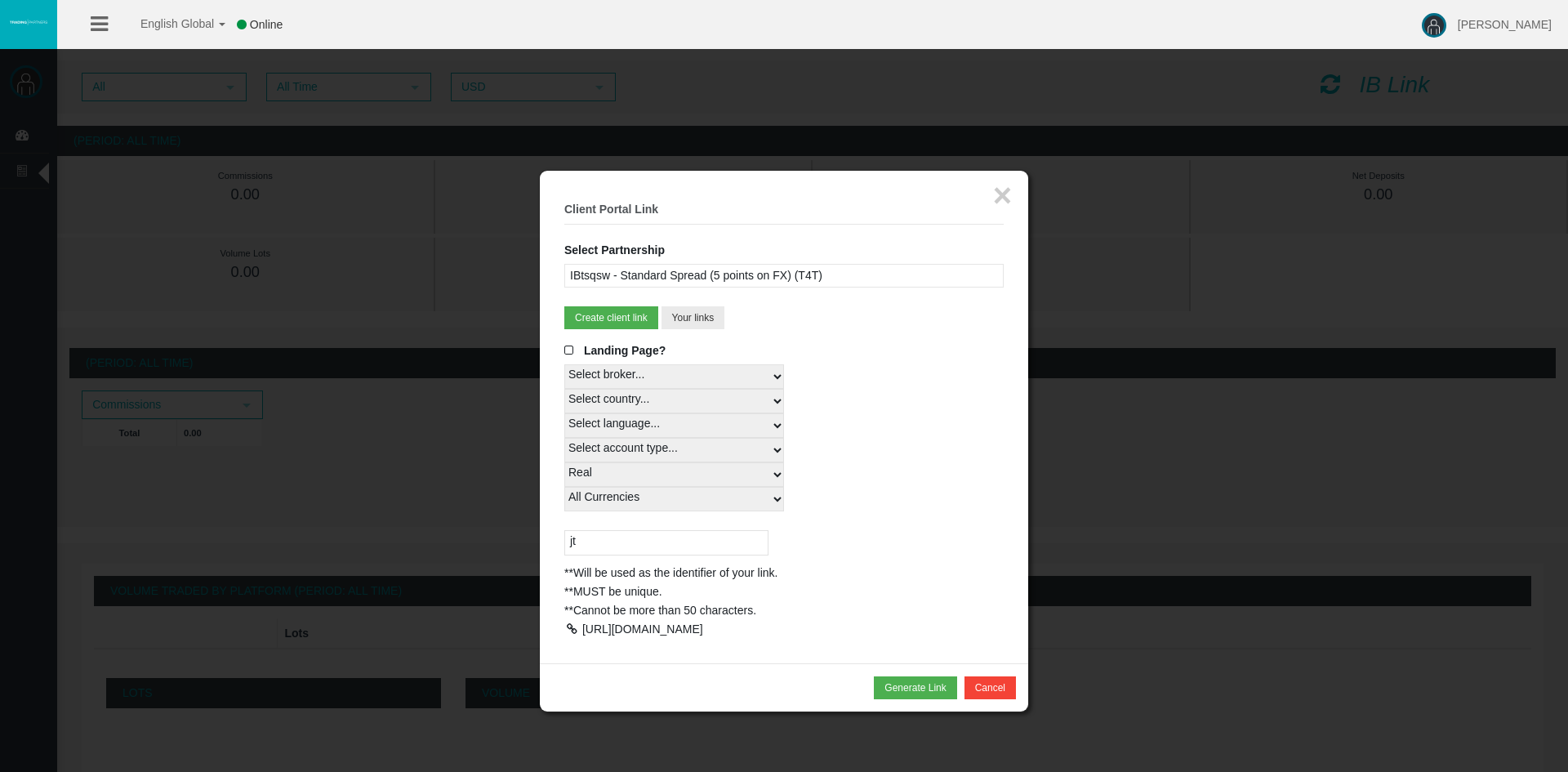
click at [627, 639] on div "[URL][DOMAIN_NAME]" at bounding box center [784, 629] width 439 height 19
click at [570, 631] on div at bounding box center [572, 629] width 15 height 12
drag, startPoint x: 592, startPoint y: 551, endPoint x: 556, endPoint y: 546, distance: 36.3
click at [559, 547] on div "× Client Portal Link Select Partnership IBk2isr - Master (T4Trade) IBtsqsw - St…" at bounding box center [783, 417] width 488 height 492
type input "cj"
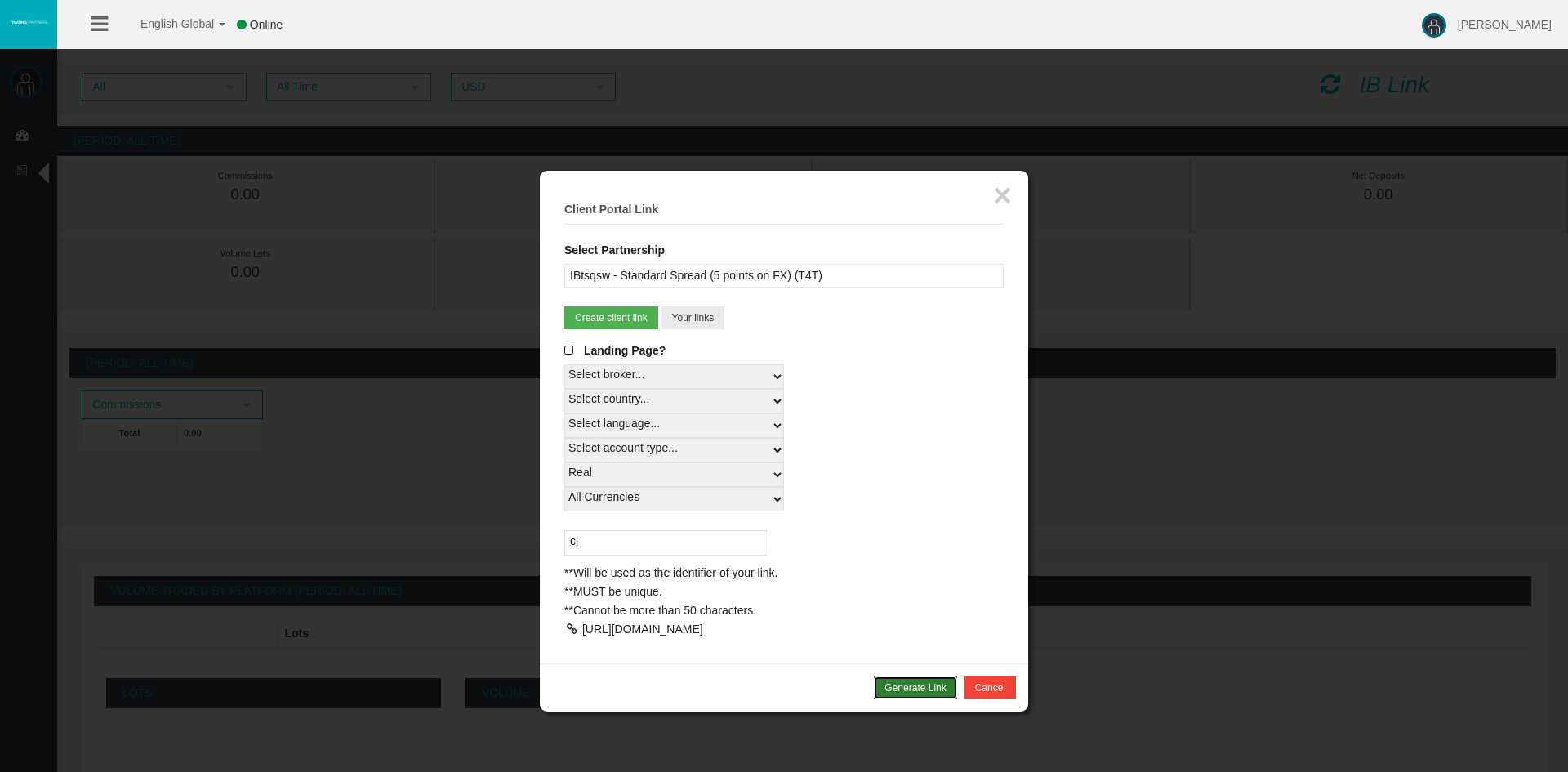
click at [899, 700] on button "Generate Link" at bounding box center [915, 688] width 82 height 23
click at [568, 628] on div at bounding box center [572, 629] width 15 height 12
click at [980, 700] on button "Cancel" at bounding box center [990, 688] width 52 height 23
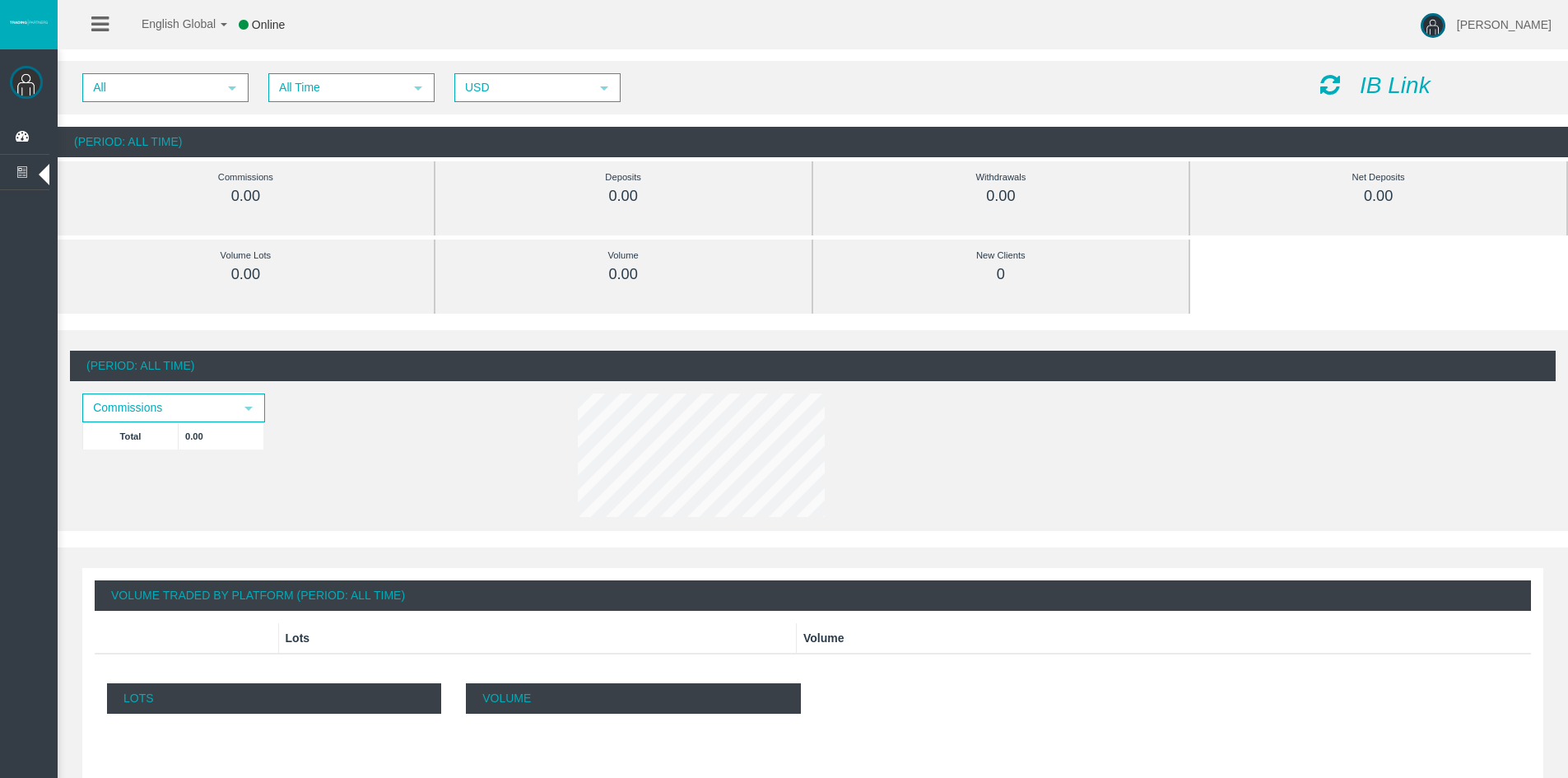
click at [27, 76] on img at bounding box center [26, 82] width 33 height 33
click at [1496, 26] on span "[PERSON_NAME]" at bounding box center [1503, 25] width 95 height 13
click at [1493, 59] on link "Help" at bounding box center [1498, 66] width 148 height 35
click at [1523, 25] on span "[PERSON_NAME]" at bounding box center [1503, 25] width 95 height 13
click at [1476, 63] on link "Help" at bounding box center [1498, 66] width 148 height 35
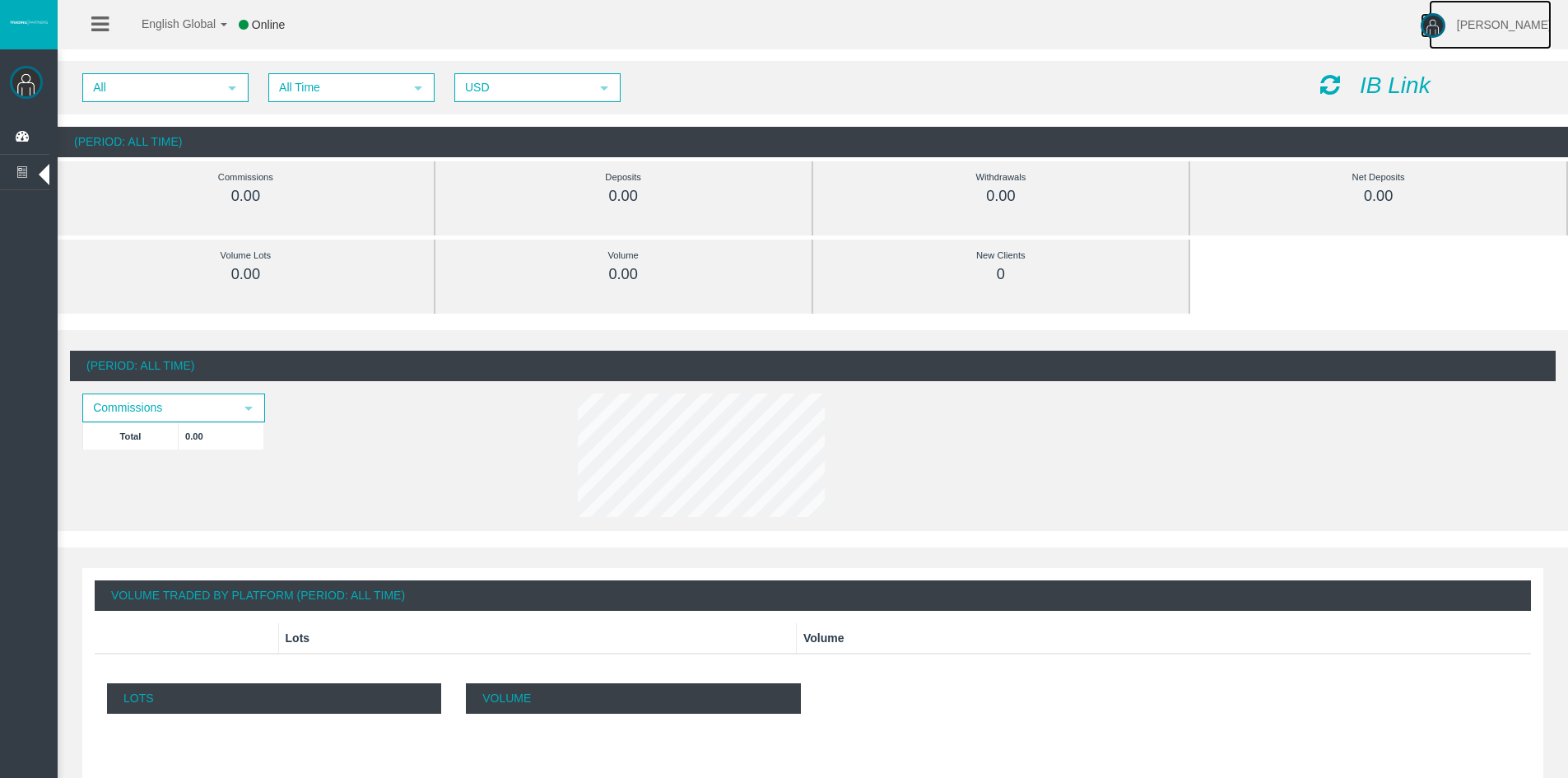
click at [1508, 27] on span "[PERSON_NAME]" at bounding box center [1503, 25] width 95 height 13
click at [1306, 36] on div "English Global 简体中文 English Global 日本語 한국어 Online [PERSON_NAME] Help Log Out" at bounding box center [784, 24] width 1568 height 49
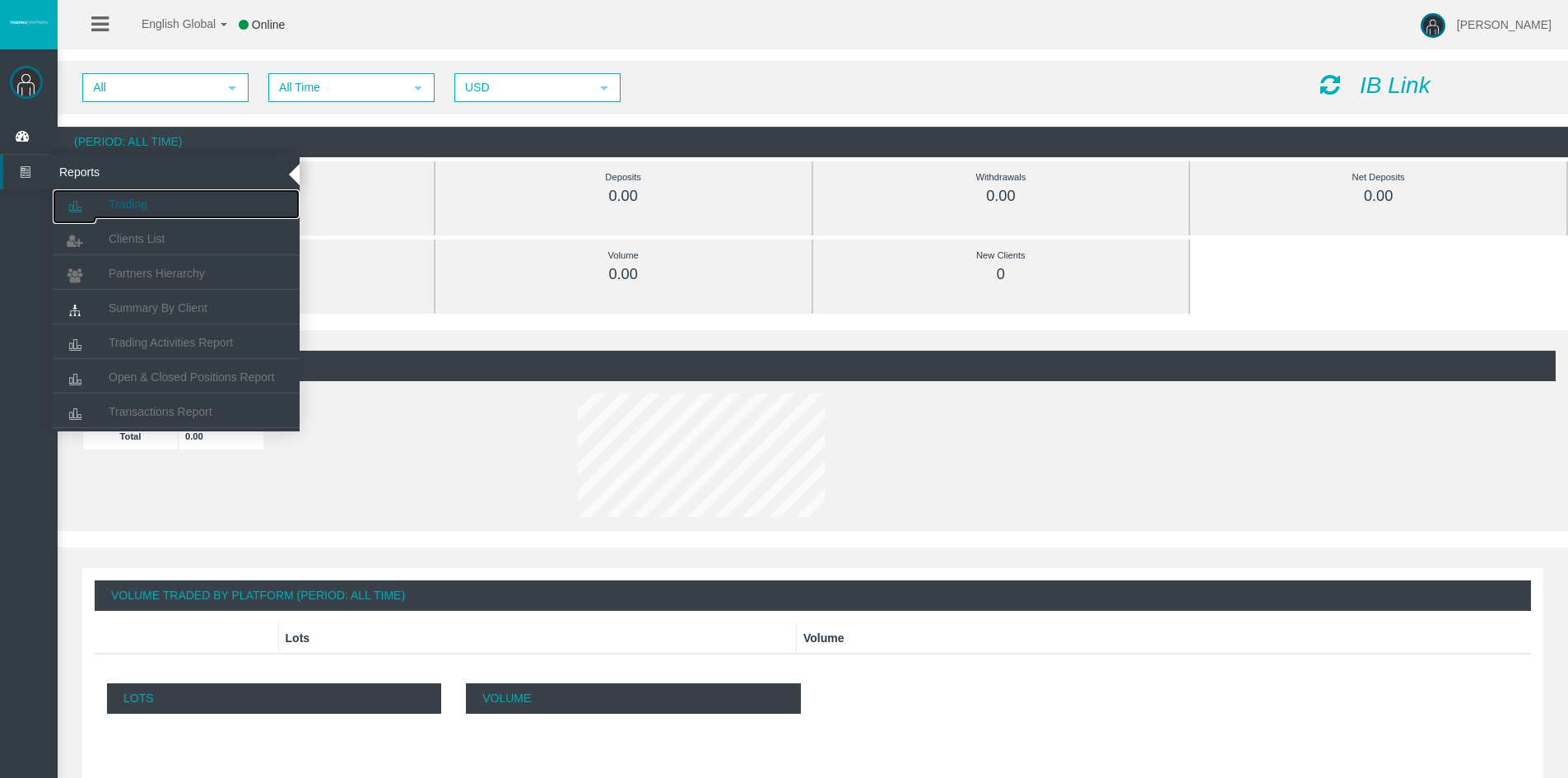
click at [119, 205] on span "Trading" at bounding box center [128, 205] width 39 height 13
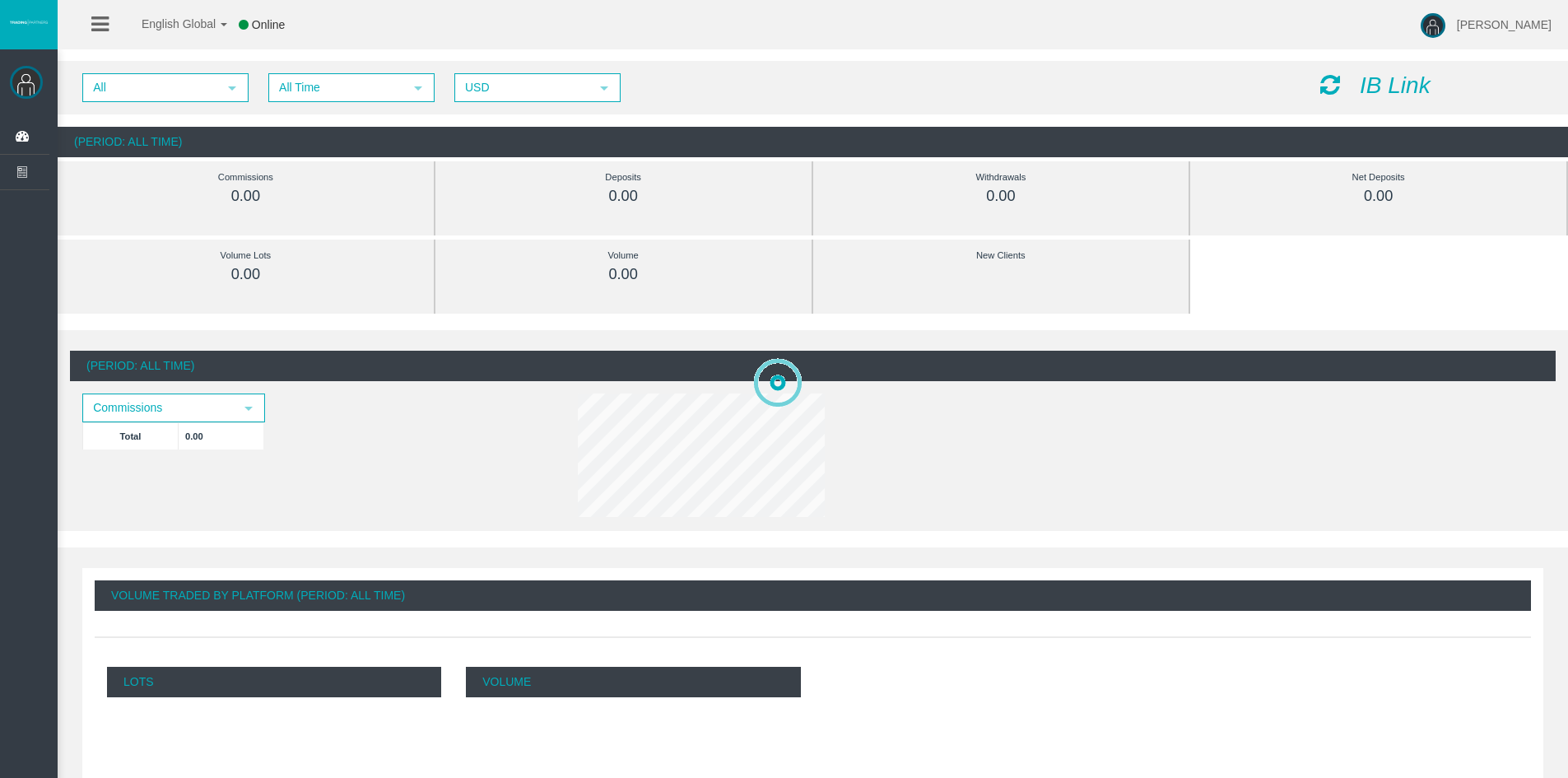
click at [1411, 80] on icon "IB Link" at bounding box center [1395, 85] width 70 height 25
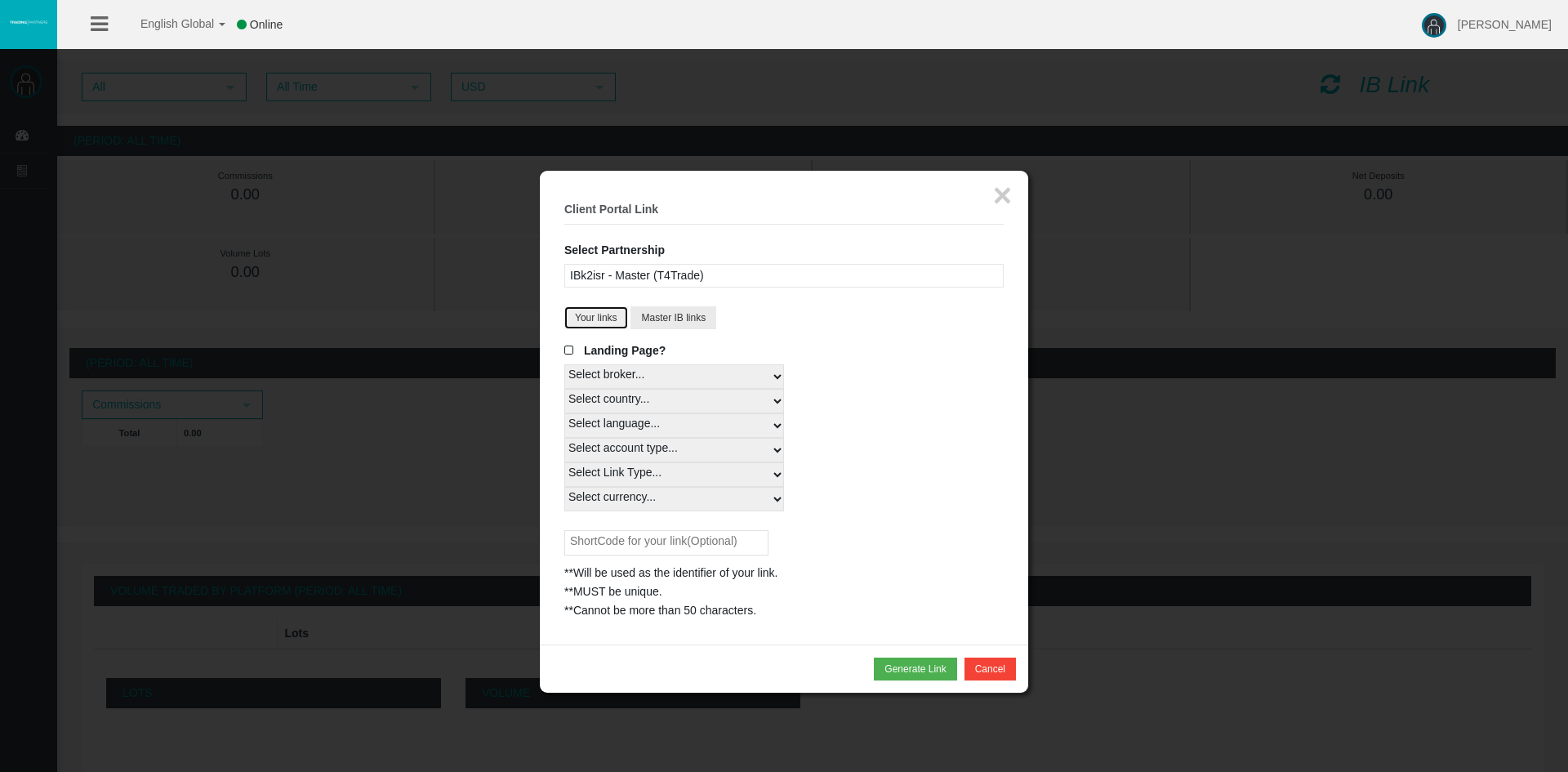
click at [609, 319] on button "Your links" at bounding box center [596, 318] width 64 height 23
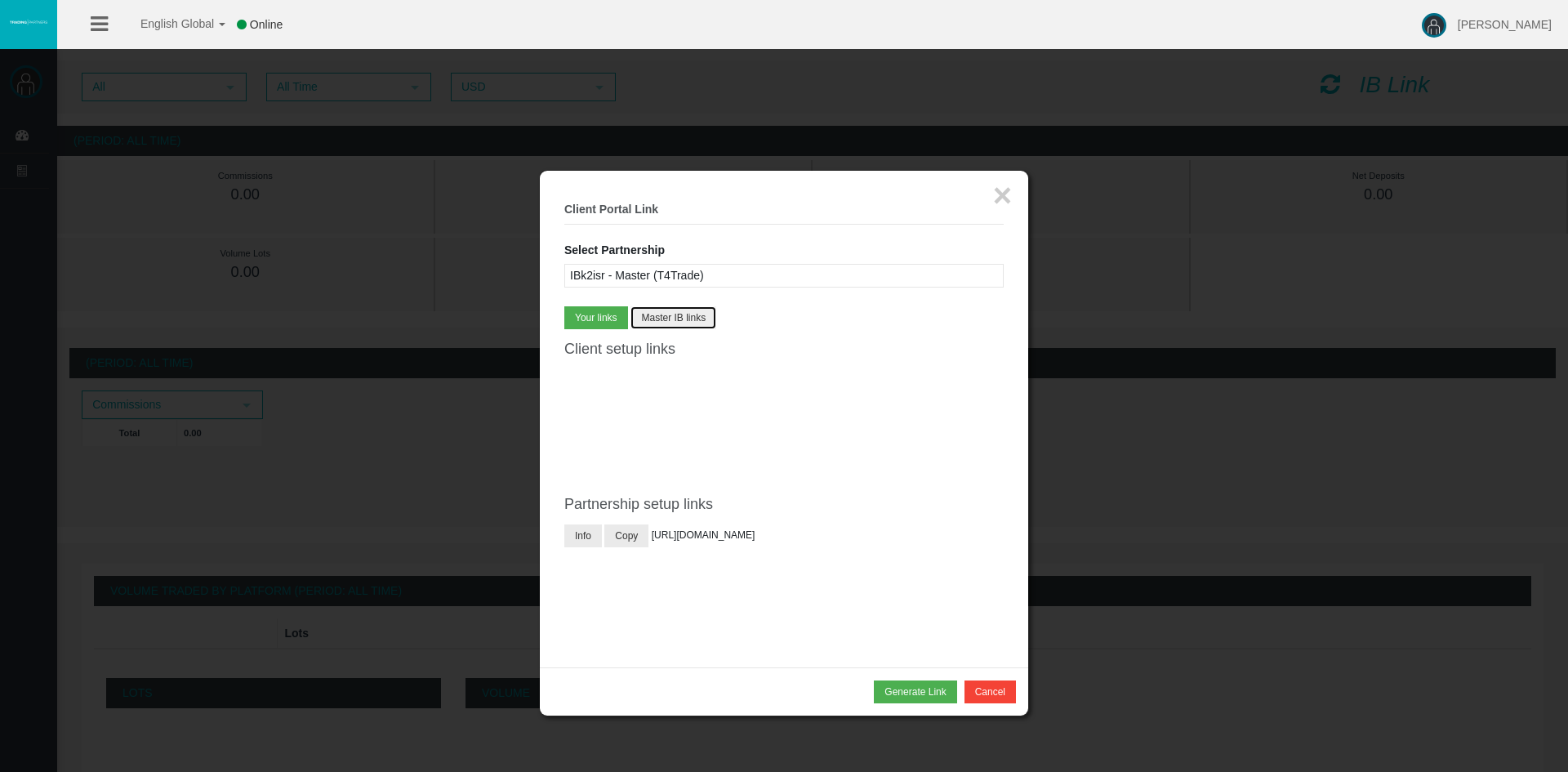
click at [692, 318] on button "Master IB links" at bounding box center [673, 318] width 86 height 23
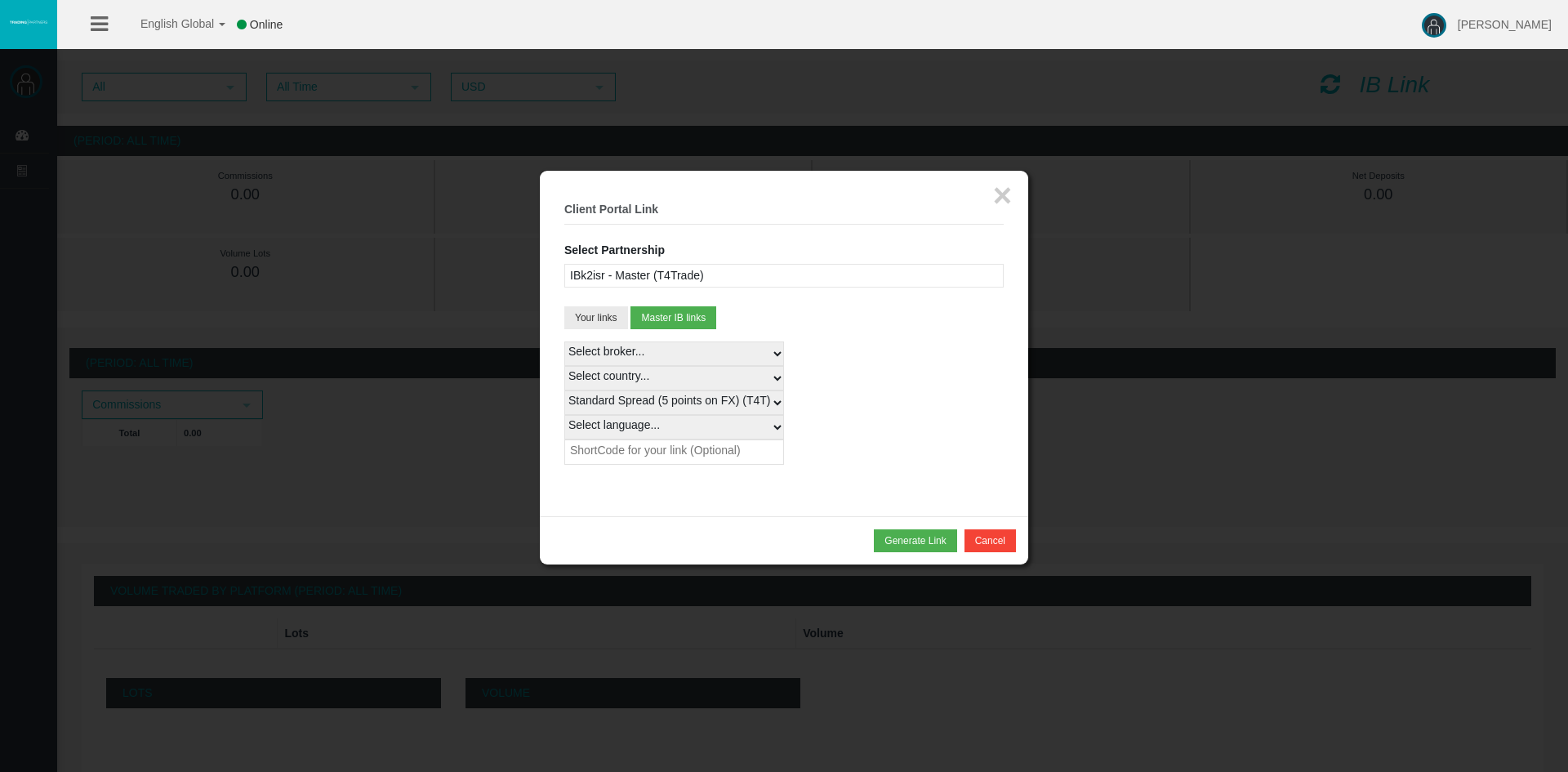
click at [772, 407] on select "Standard Spread (5 points on FX) (T4T) - 100%" at bounding box center [674, 402] width 219 height 24
click at [771, 407] on select "Standard Spread (5 points on FX) (T4T) - 100%" at bounding box center [674, 402] width 219 height 24
click at [599, 317] on button "Your links" at bounding box center [596, 318] width 64 height 23
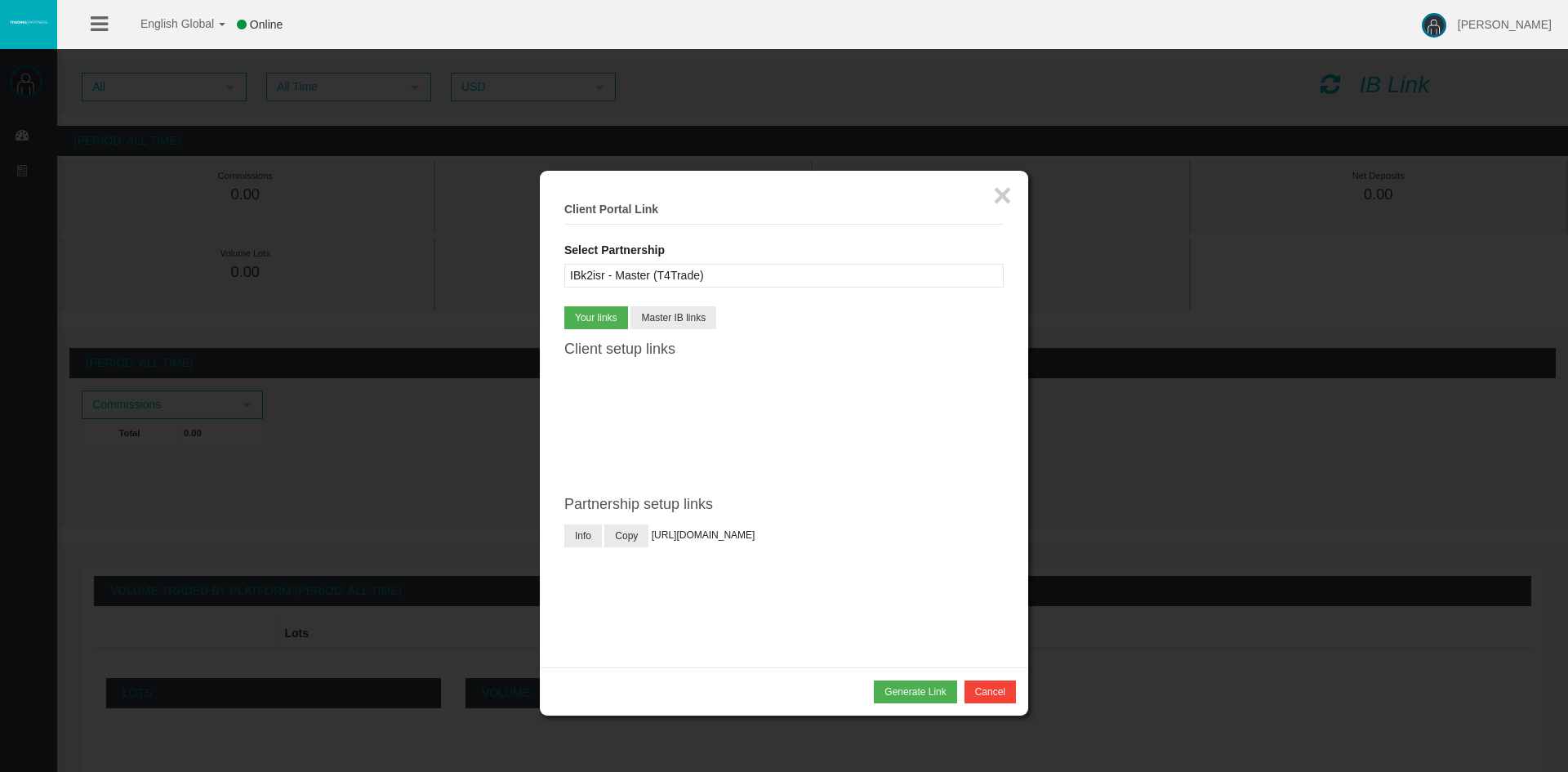
click at [462, 347] on div at bounding box center [784, 386] width 1568 height 772
click at [97, 24] on icon at bounding box center [99, 24] width 17 height 21
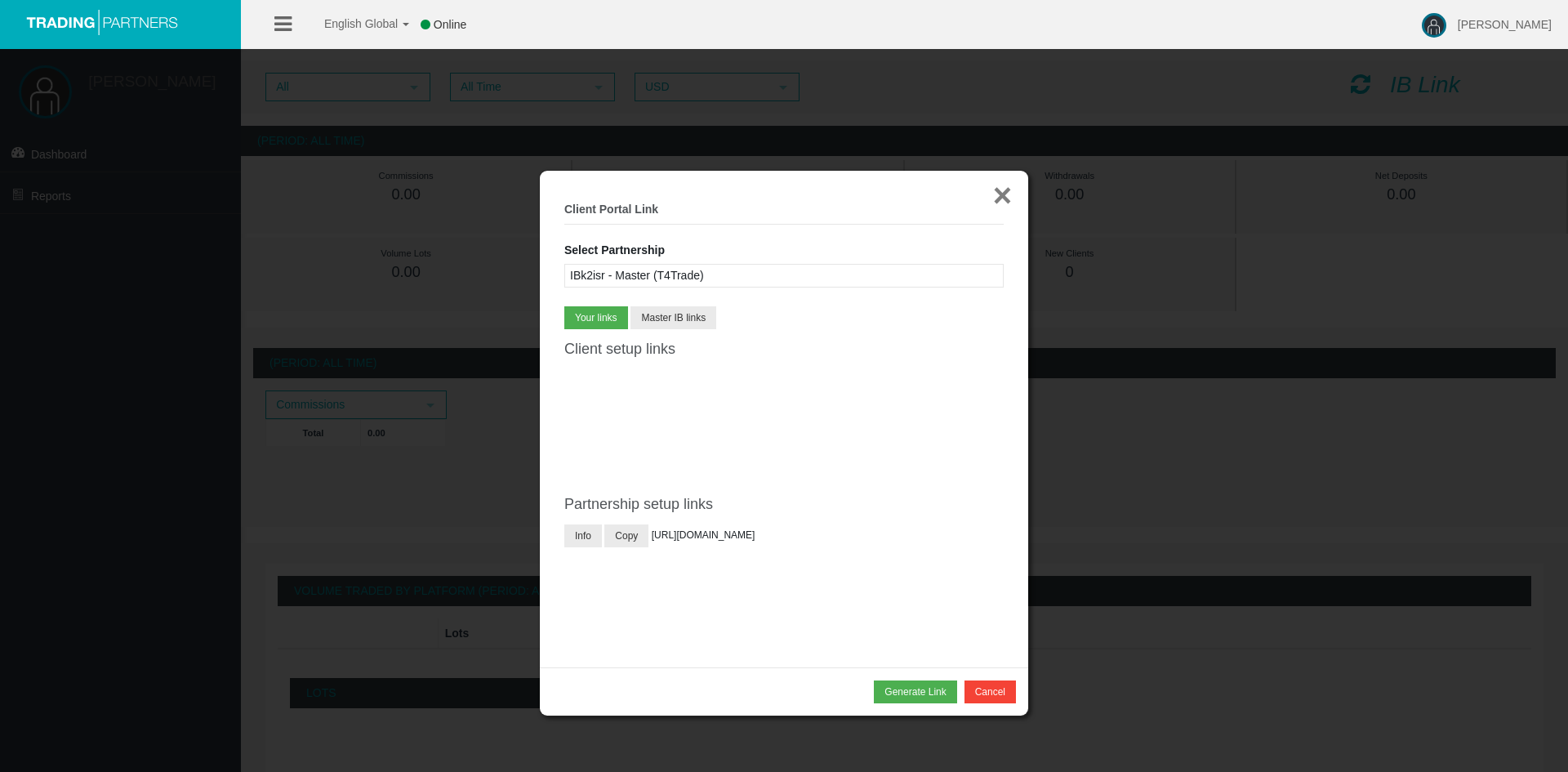
click at [996, 195] on button "×" at bounding box center [1002, 195] width 19 height 32
